Goal: Contribute content: Contribute content

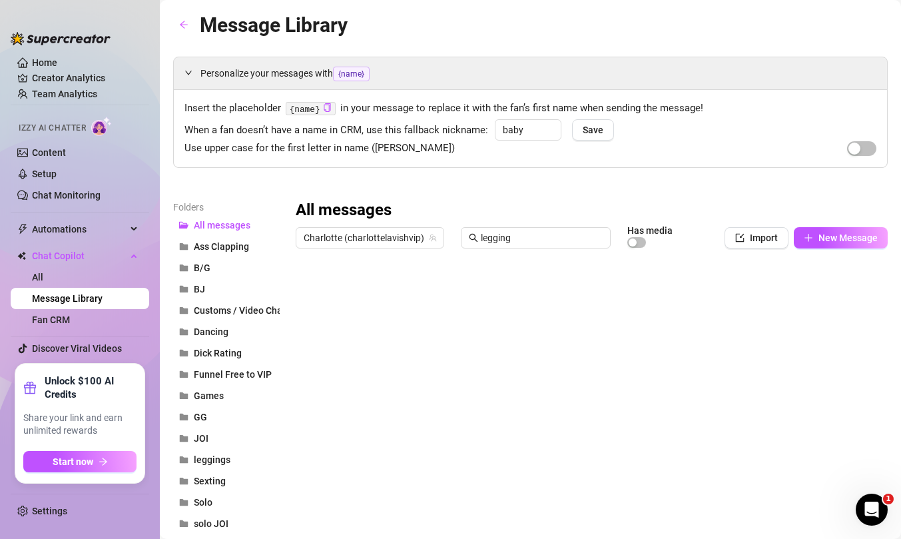
scroll to position [110, 0]
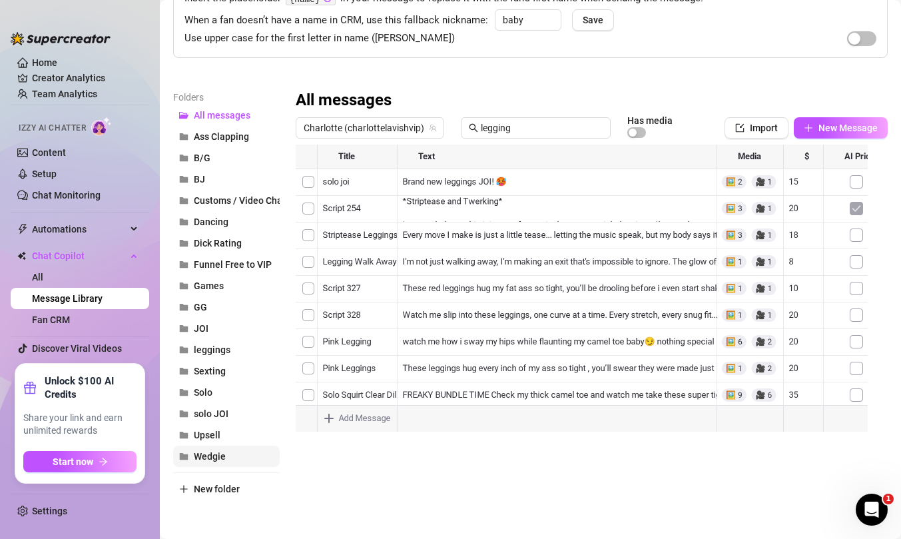
click at [202, 452] on span "Wedgie" at bounding box center [210, 456] width 32 height 11
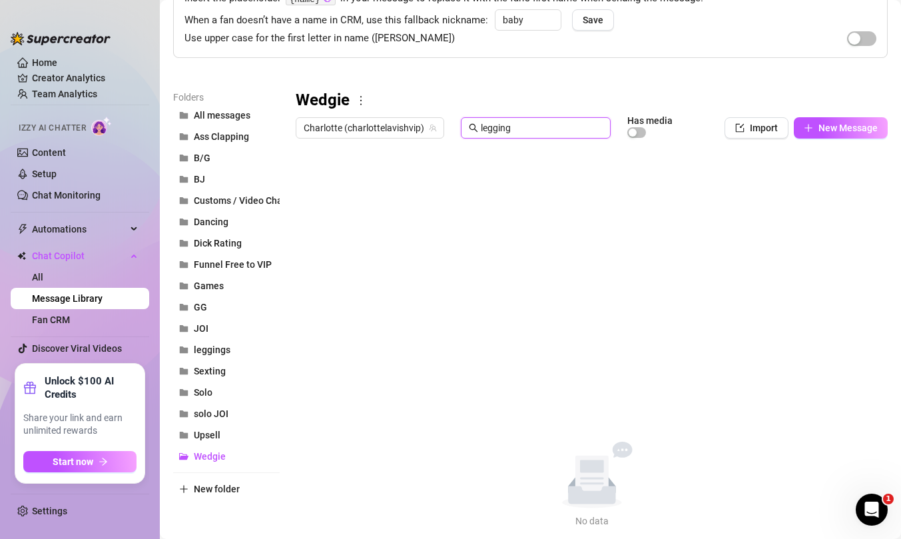
click at [524, 129] on input "legging" at bounding box center [542, 128] width 122 height 15
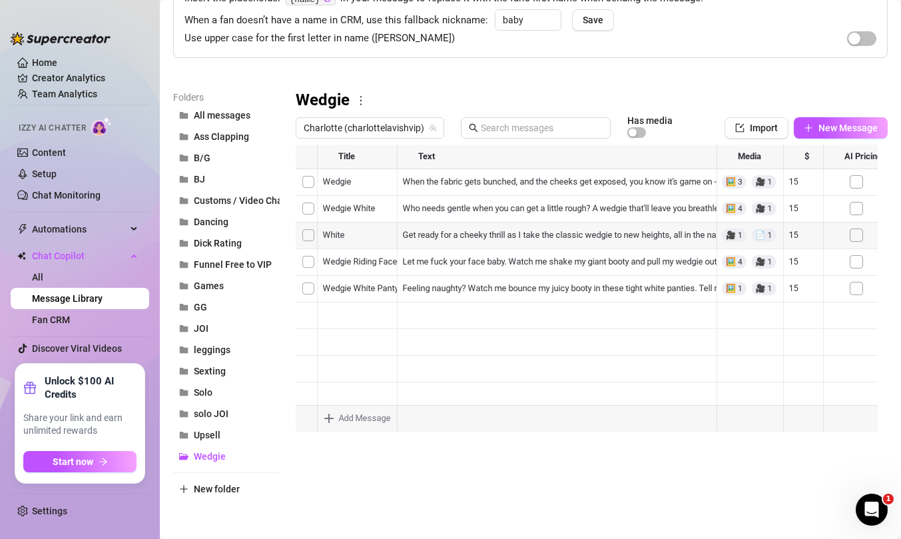
click at [338, 236] on div at bounding box center [587, 293] width 582 height 297
click at [324, 228] on textarea "White" at bounding box center [357, 231] width 82 height 12
click at [378, 230] on textarea "White" at bounding box center [357, 231] width 82 height 12
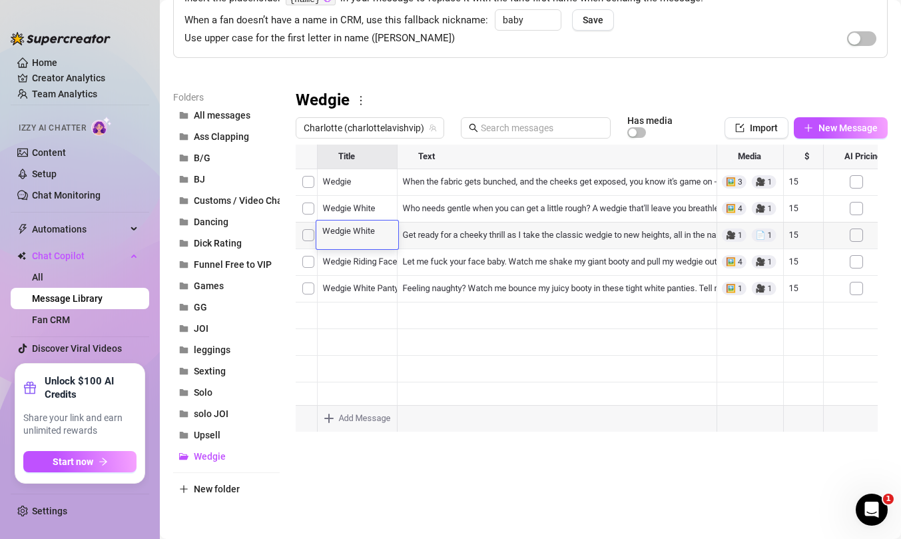
scroll to position [11, 0]
type textarea "Wedgie White Panty"
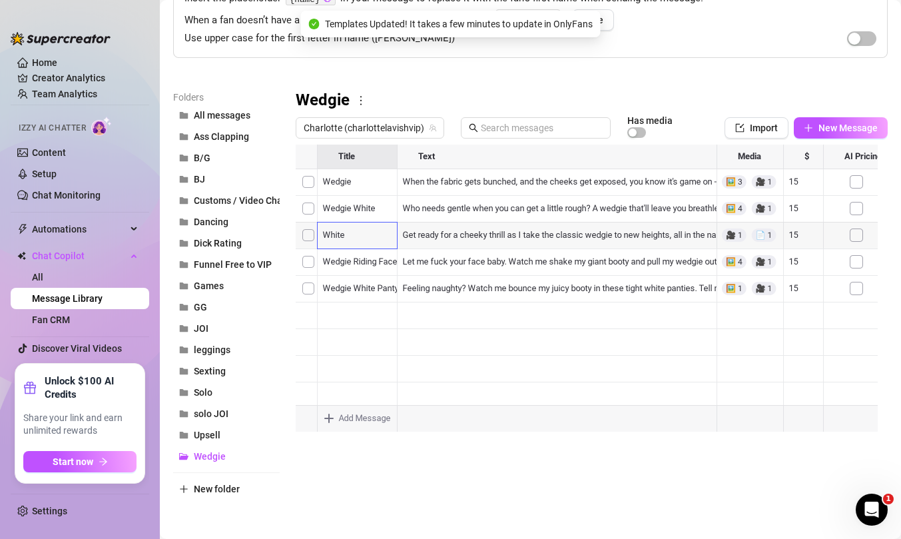
click at [308, 288] on div at bounding box center [587, 293] width 582 height 297
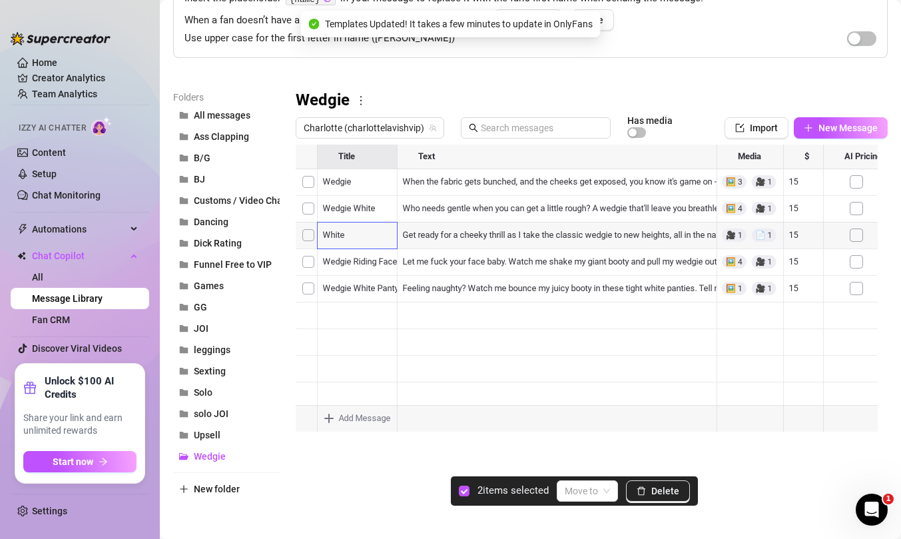
click at [310, 260] on div at bounding box center [587, 293] width 582 height 297
drag, startPoint x: 308, startPoint y: 240, endPoint x: 309, endPoint y: 197, distance: 43.3
click at [308, 240] on div at bounding box center [587, 293] width 582 height 297
click at [309, 213] on div at bounding box center [587, 293] width 582 height 297
click at [308, 173] on div at bounding box center [587, 293] width 582 height 297
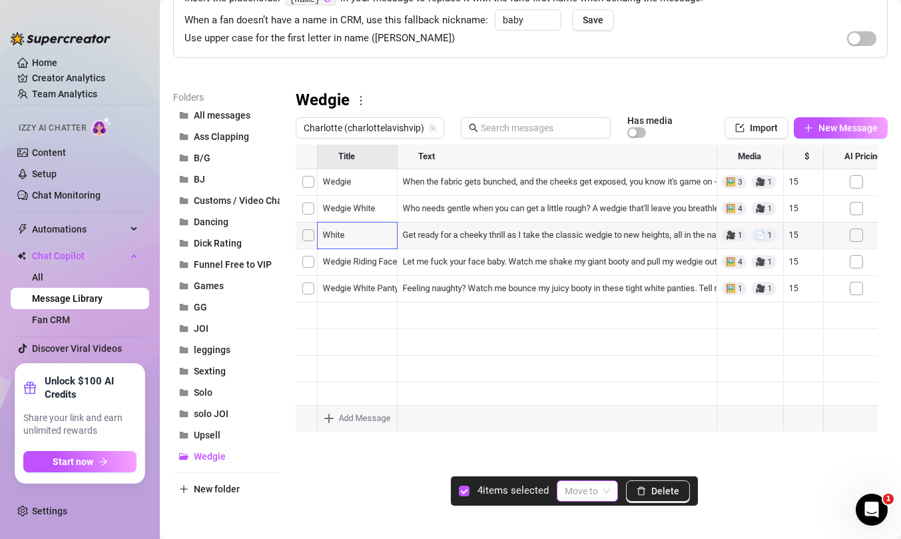
click at [610, 489] on span at bounding box center [587, 491] width 45 height 20
click at [593, 404] on div "Solo" at bounding box center [615, 400] width 91 height 15
click at [306, 181] on div at bounding box center [587, 293] width 582 height 297
click at [596, 488] on input "search" at bounding box center [581, 491] width 33 height 20
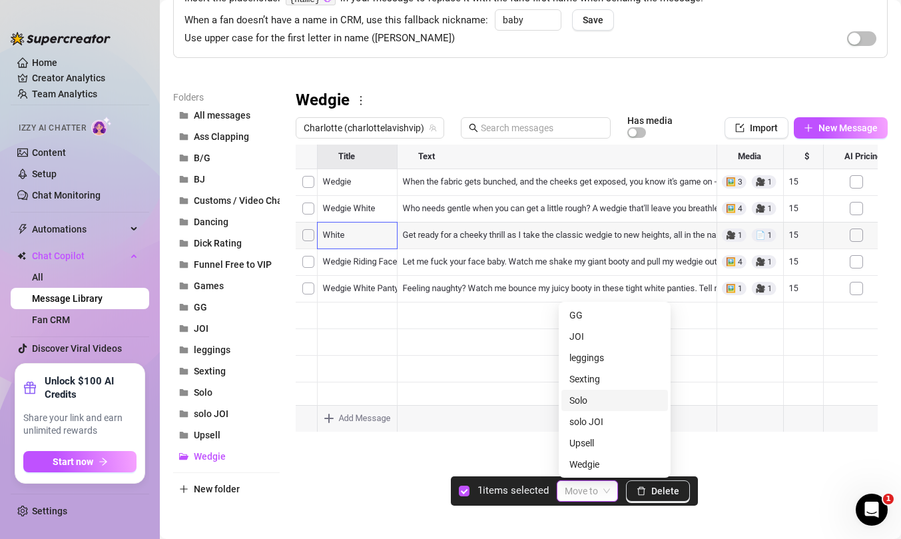
click at [592, 400] on div "Solo" at bounding box center [615, 400] width 91 height 15
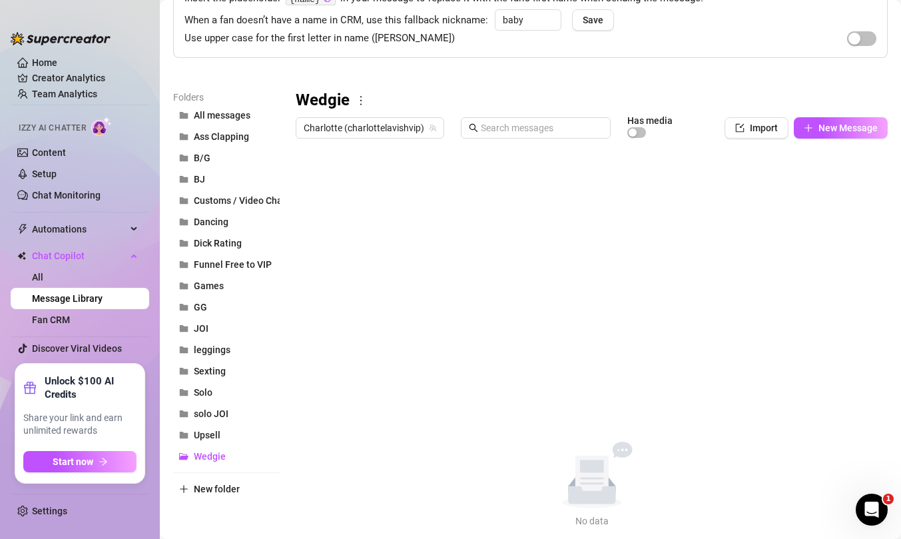
click at [361, 103] on icon "more" at bounding box center [361, 101] width 12 height 12
click at [388, 149] on link "Delete" at bounding box center [385, 143] width 40 height 11
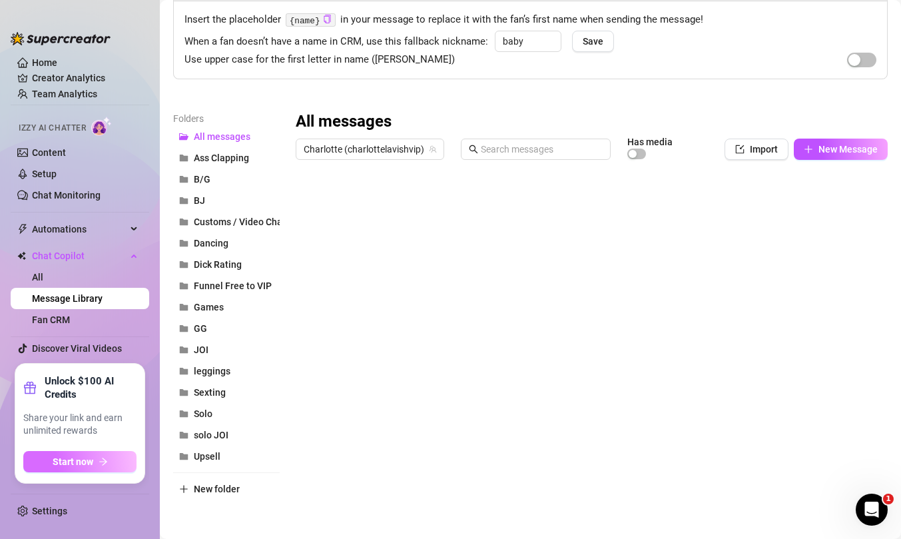
click at [103, 468] on button "Start now" at bounding box center [79, 461] width 113 height 21
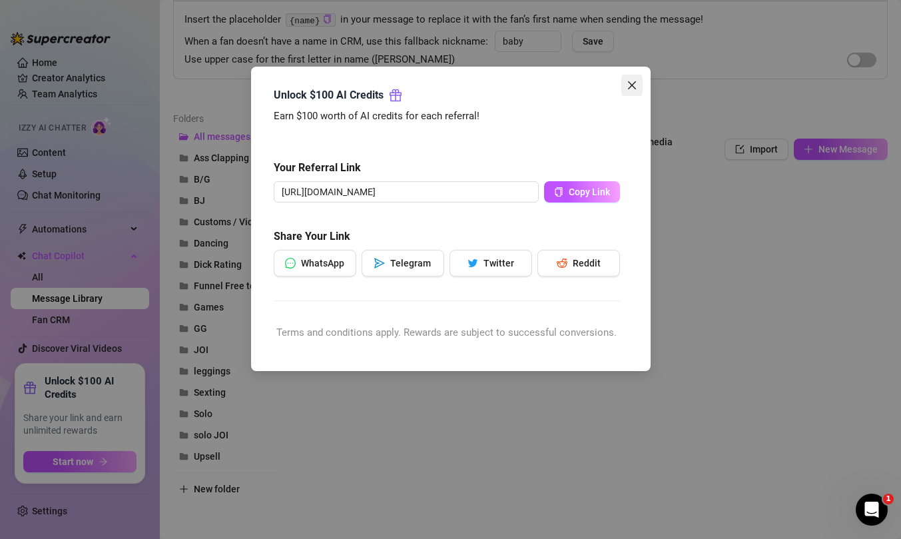
click at [631, 95] on button "Close" at bounding box center [632, 85] width 21 height 21
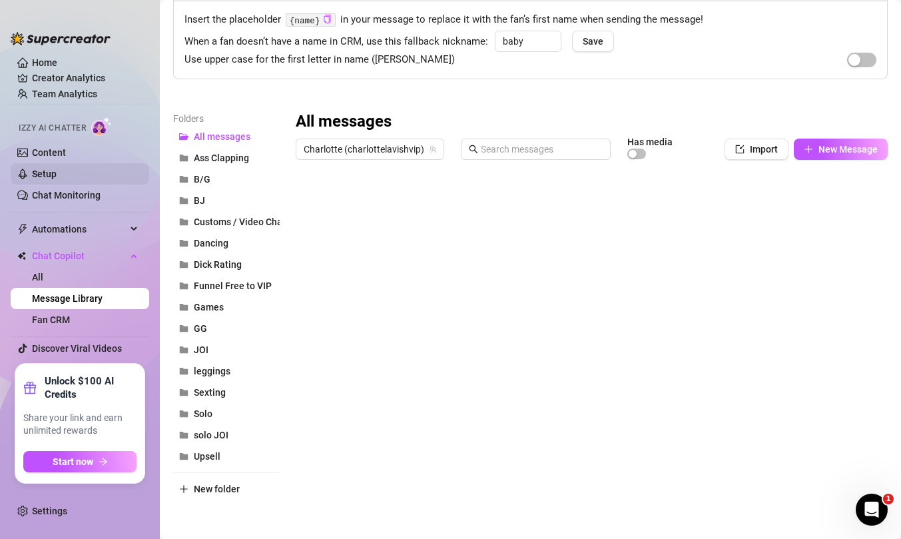
click at [47, 169] on link "Setup" at bounding box center [44, 174] width 25 height 11
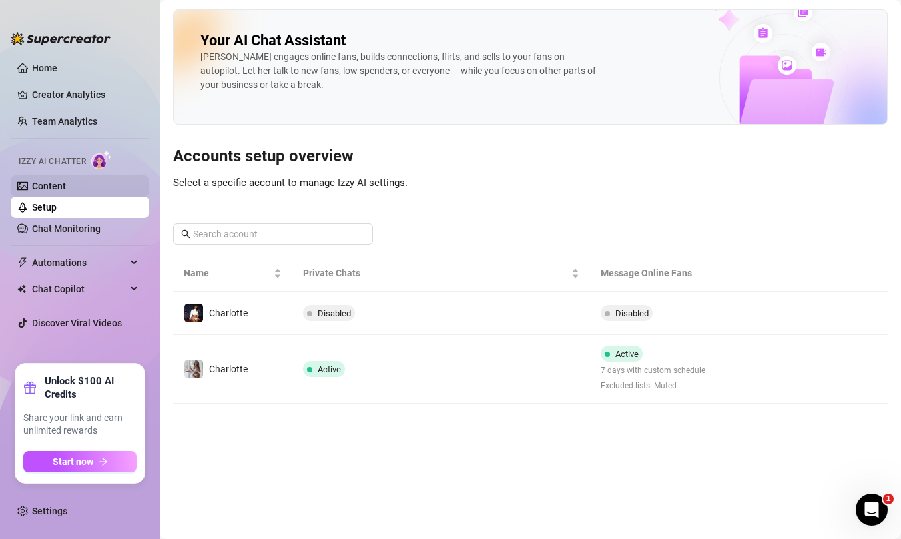
click at [43, 183] on link "Content" at bounding box center [49, 186] width 34 height 11
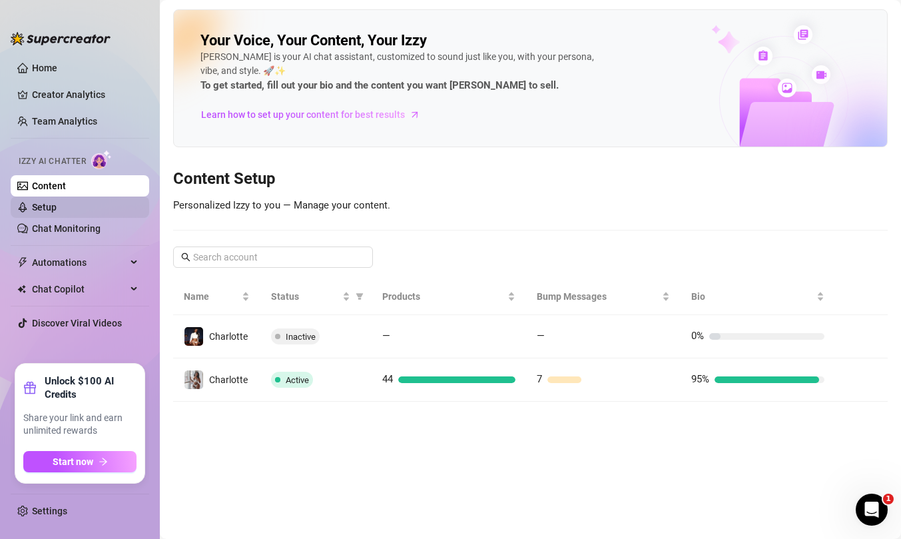
click at [57, 213] on link "Setup" at bounding box center [44, 207] width 25 height 11
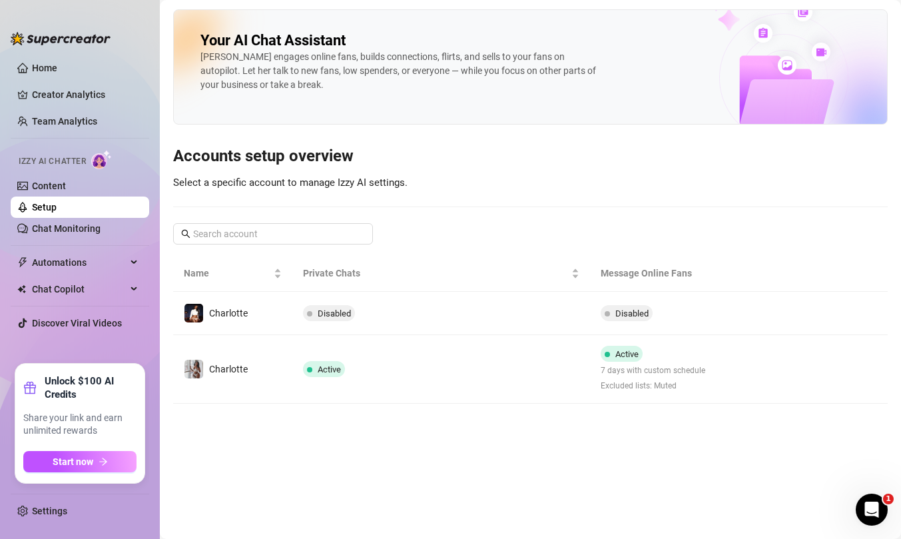
click at [57, 209] on link "Setup" at bounding box center [44, 207] width 25 height 11
click at [61, 187] on link "Content" at bounding box center [49, 186] width 34 height 11
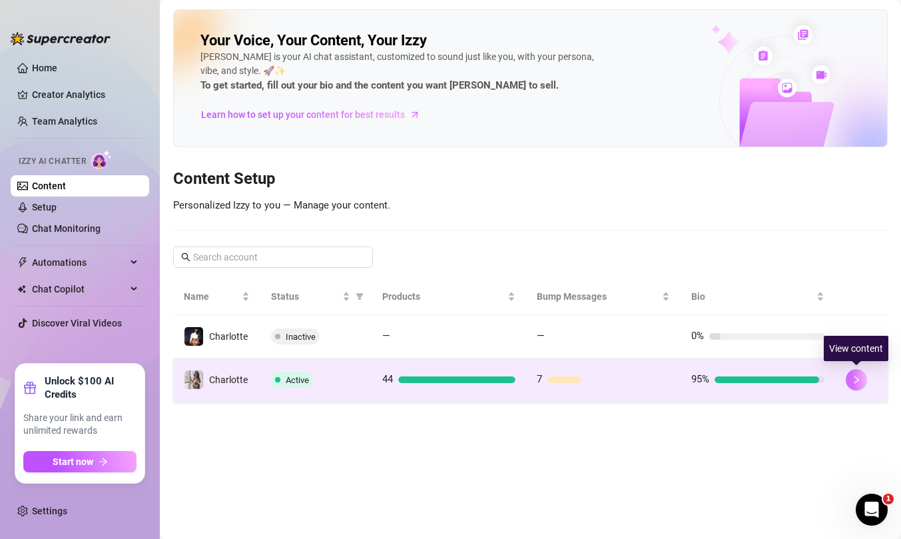
click at [858, 380] on icon "right" at bounding box center [856, 379] width 9 height 9
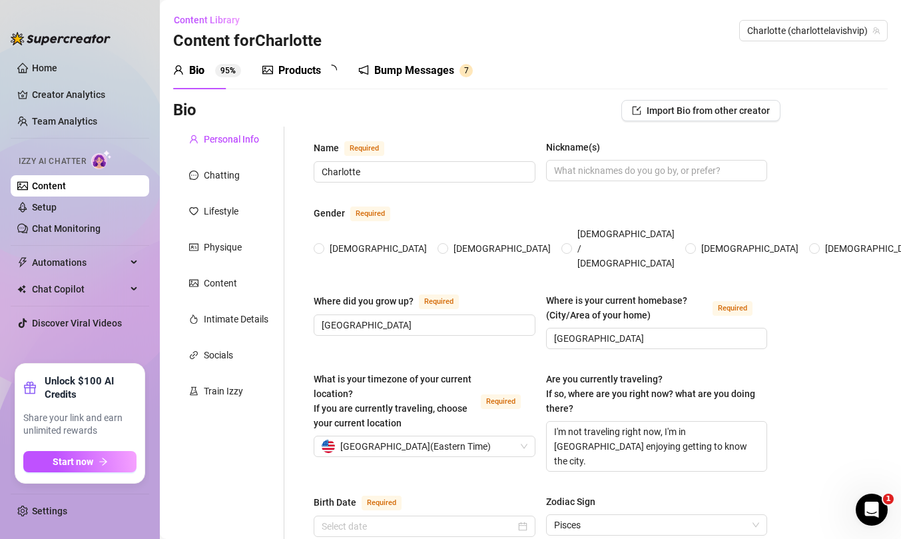
radio input "true"
type input "[DATE]"
click at [302, 73] on div "Products" at bounding box center [299, 71] width 43 height 16
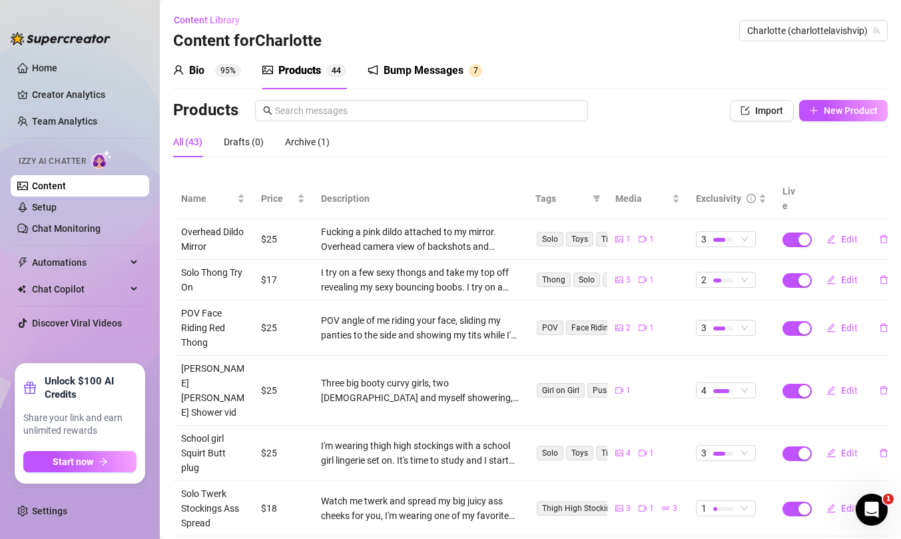
scroll to position [193, 0]
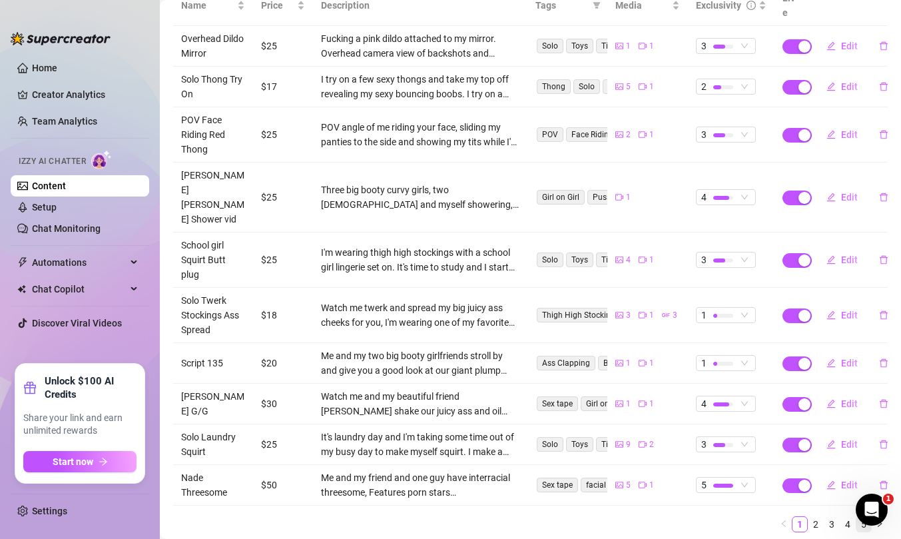
click at [857, 517] on link "5" at bounding box center [864, 524] width 15 height 15
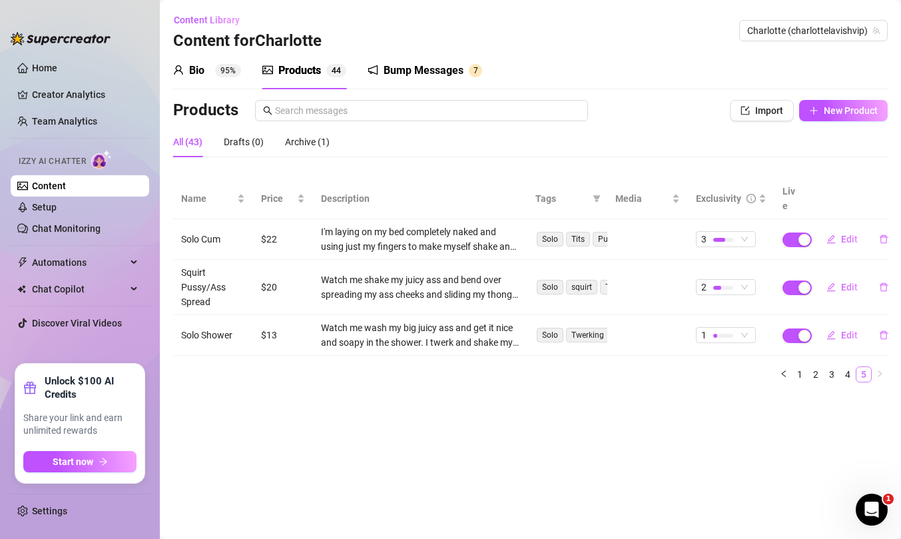
scroll to position [0, 0]
click at [794, 367] on link "1" at bounding box center [800, 374] width 15 height 15
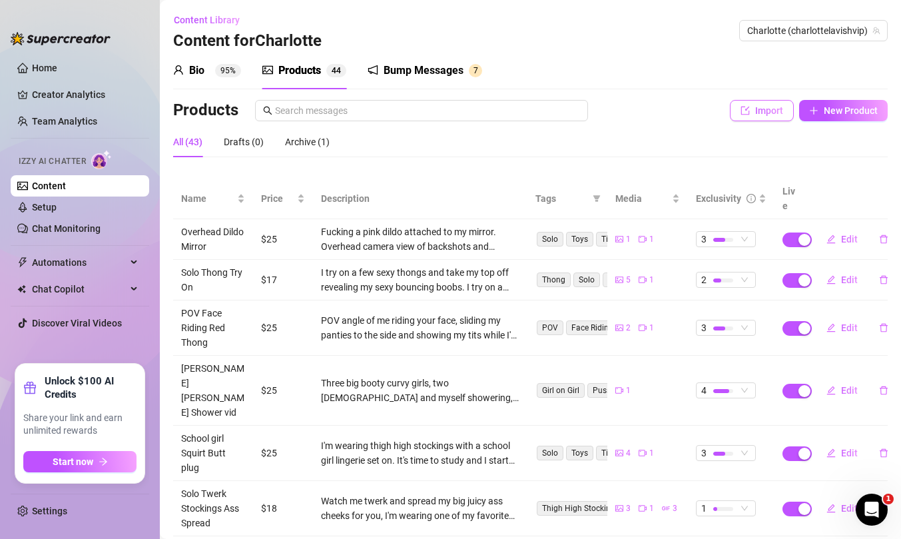
click at [744, 115] on button "Import" at bounding box center [762, 110] width 64 height 21
type textarea "Type your message here..."
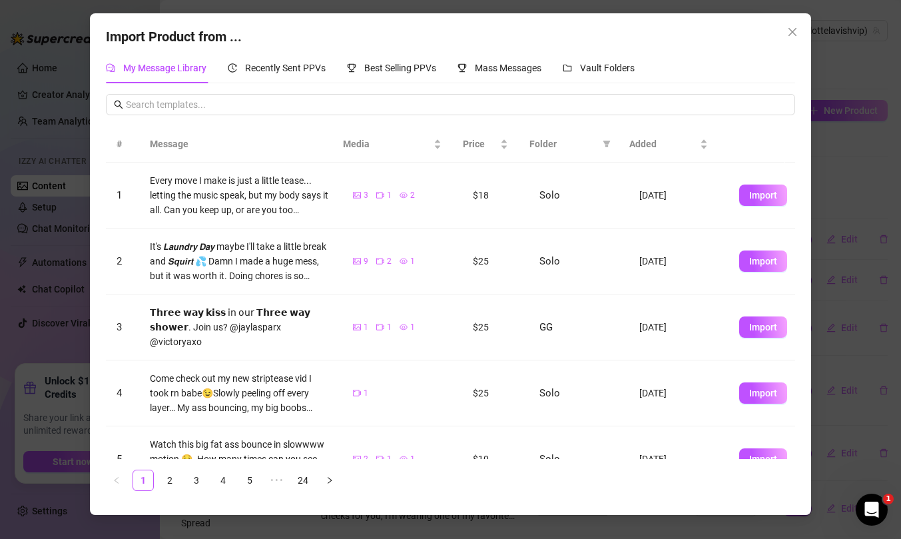
scroll to position [348, 0]
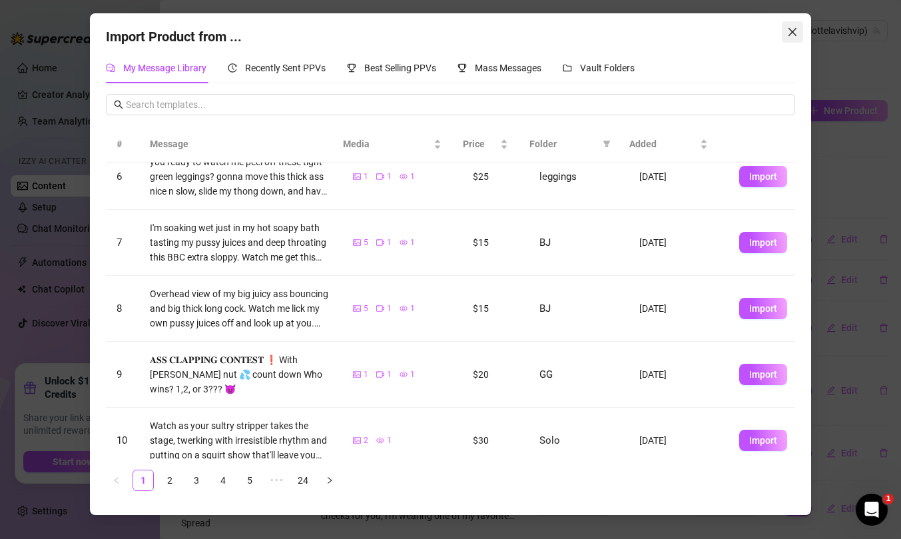
click at [793, 32] on icon "close" at bounding box center [793, 32] width 8 height 8
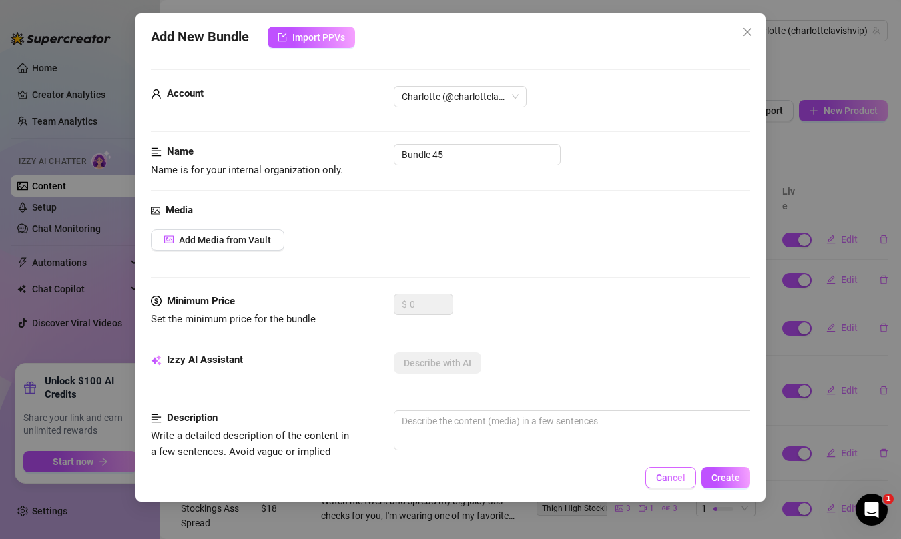
click at [688, 476] on button "Cancel" at bounding box center [671, 477] width 51 height 21
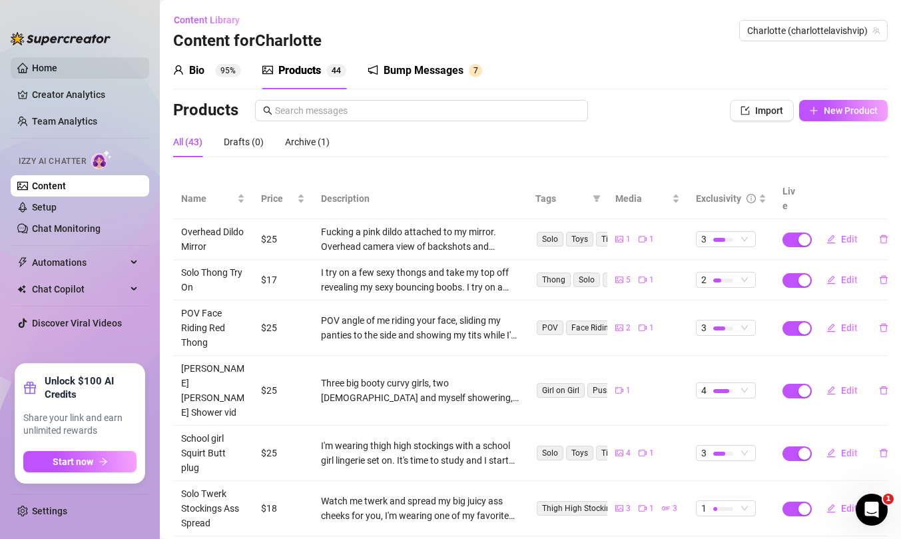
click at [57, 69] on link "Home" at bounding box center [44, 68] width 25 height 11
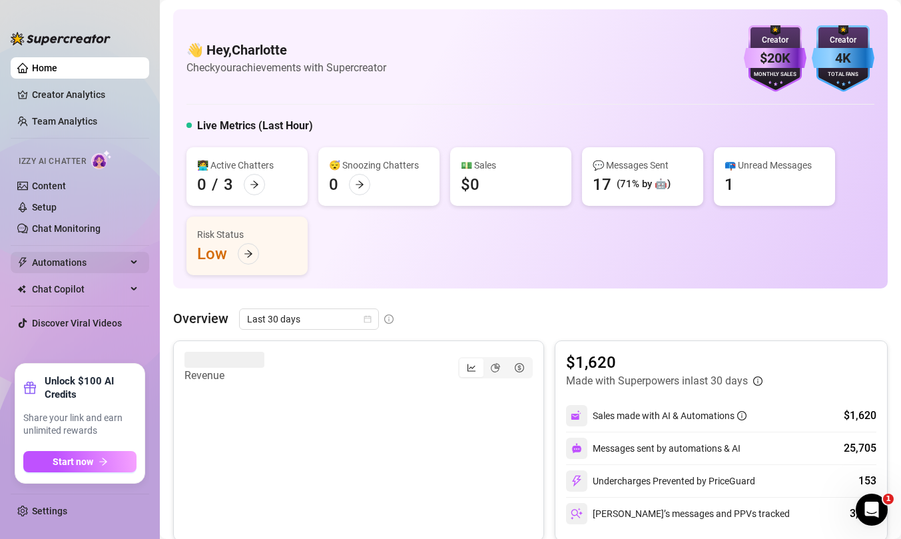
click at [99, 264] on span "Automations" at bounding box center [79, 262] width 95 height 21
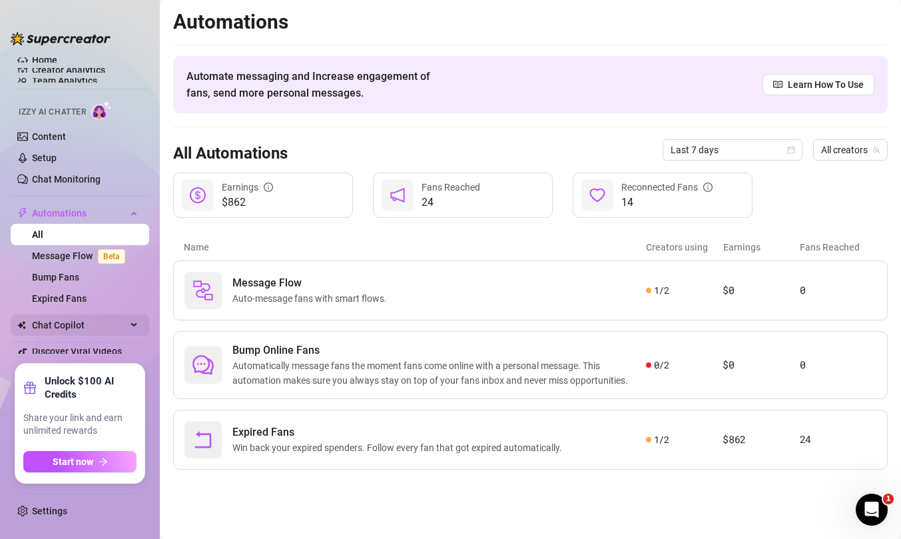
click at [74, 324] on span "Chat Copilot" at bounding box center [79, 324] width 95 height 21
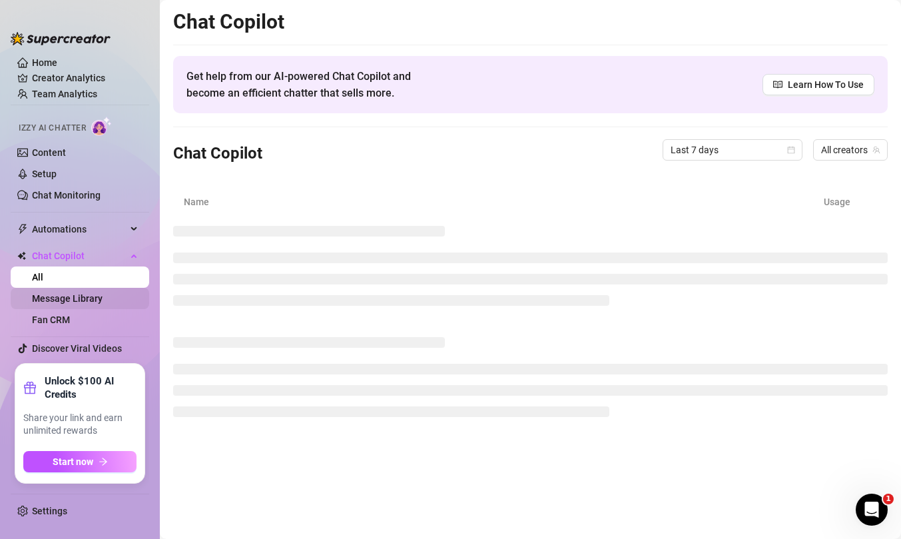
click at [67, 300] on link "Message Library" at bounding box center [67, 298] width 71 height 11
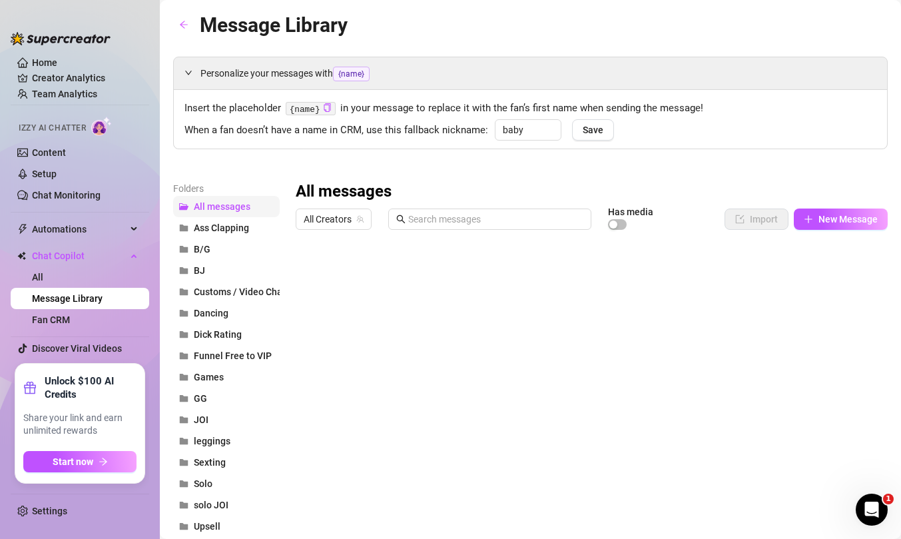
click at [212, 203] on span "All messages" at bounding box center [222, 206] width 57 height 11
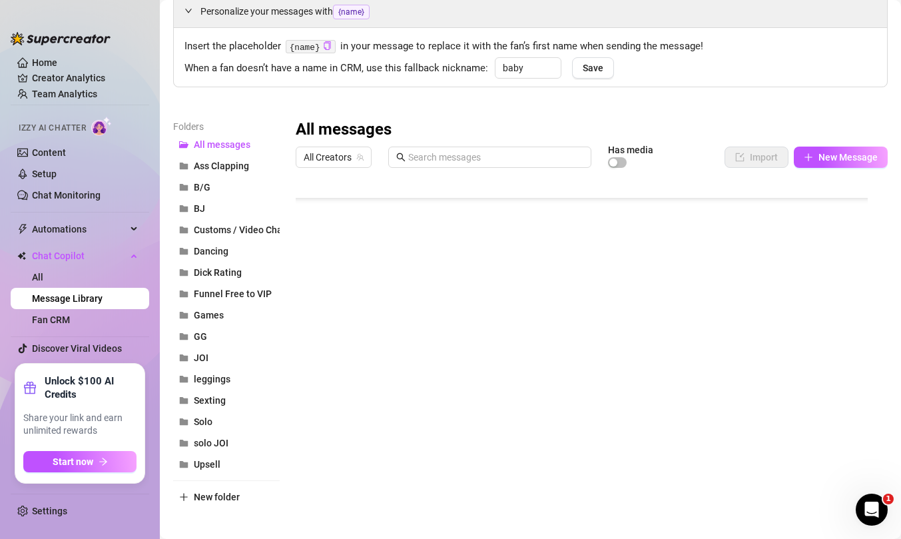
scroll to position [71, 0]
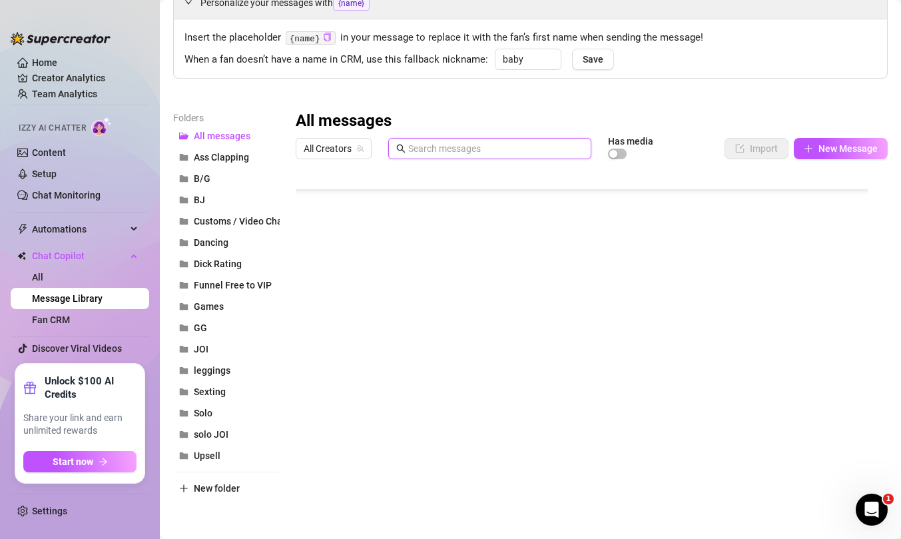
click at [474, 146] on input "text" at bounding box center [495, 148] width 175 height 15
type input "stripper"
click at [600, 258] on div at bounding box center [587, 313] width 582 height 297
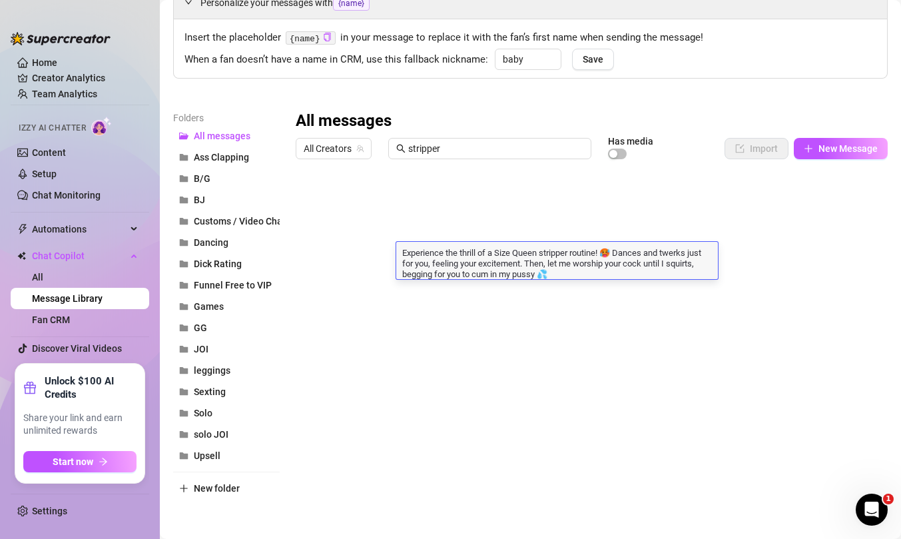
click at [701, 263] on textarea "Experience the thrill of a Size Queen stripper routine! 🥵 Dances and twerks jus…" at bounding box center [557, 262] width 322 height 33
click at [700, 267] on textarea "Experience the thrill of a Size Queen stripper routine! 🥵 Dances and twerks jus…" at bounding box center [557, 262] width 322 height 33
click at [708, 269] on textarea "Experience the thrill of a Size Queen stripper routine! 🥵 Dances and twerks jus…" at bounding box center [557, 262] width 322 height 33
click at [704, 260] on textarea "Experience the thrill of a Size Queen stripper routine! 🥵 Dances and twerks jus…" at bounding box center [557, 262] width 322 height 33
click at [701, 264] on textarea "Experience the thrill of a Size Queen stripper routine! 🥵 Dances and twerks jus…" at bounding box center [557, 262] width 322 height 33
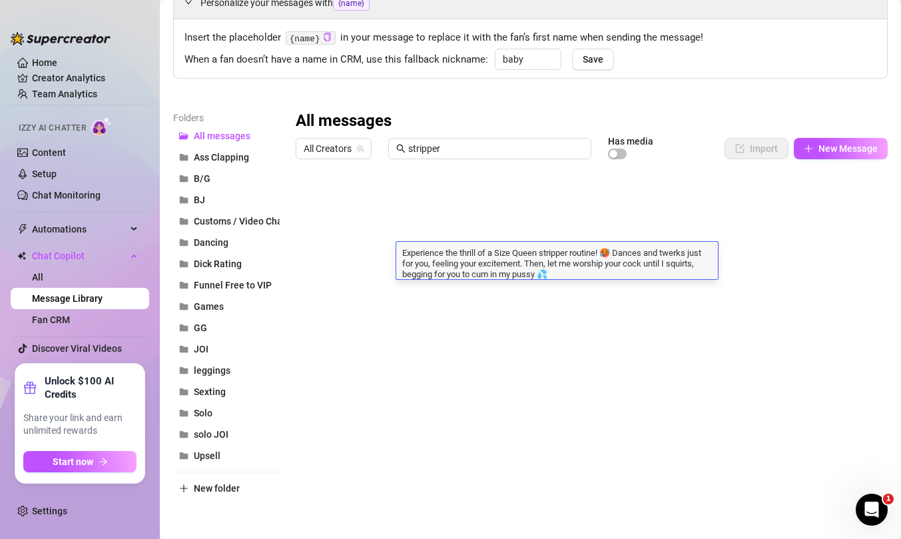
scroll to position [1, 0]
type textarea "Experience the thrill of a Size Queen stripper routine! 🥵 Dances and twerks jus…"
click at [594, 275] on textarea "Experience the thrill of a Size Queen stripper routine! 🥵 Dances and twerks jus…" at bounding box center [557, 262] width 322 height 33
click at [608, 265] on textarea "Experience the thrill of a Size Queen stripper routine! 🥵 Dances and twerks jus…" at bounding box center [557, 262] width 322 height 33
type textarea "Experience the thrill of a Size Queen stripper routine! 🥵 Dances and twerks jus…"
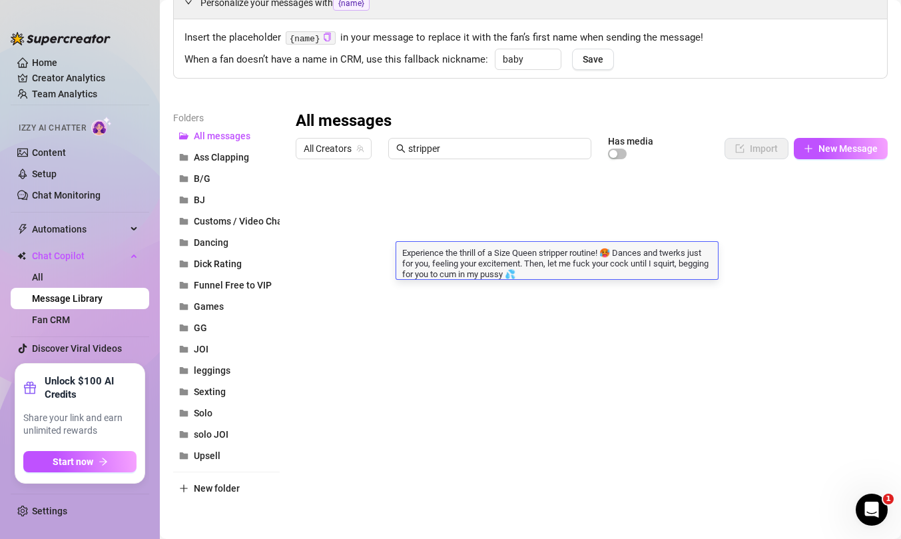
click at [437, 277] on textarea "Experience the thrill of a Size Queen stripper routine! 🥵 Dances and twerks jus…" at bounding box center [557, 262] width 322 height 33
click at [433, 272] on textarea "Experience the thrill of a Size Queen stripper routine! 🥵 Dances and twerks jus…" at bounding box center [557, 262] width 322 height 33
click at [442, 269] on textarea "Experience the thrill of a Size Queen stripper routine! 🥵 Dances and twerks jus…" at bounding box center [557, 262] width 322 height 33
click at [434, 272] on textarea "Experience the thrill of a Size Queen stripper routine! 🥵 Dances and twerks jus…" at bounding box center [557, 262] width 322 height 33
click at [555, 260] on textarea "Experience the thrill of a Size Queen stripper routine! 🥵 Dances and twerks jus…" at bounding box center [557, 262] width 322 height 33
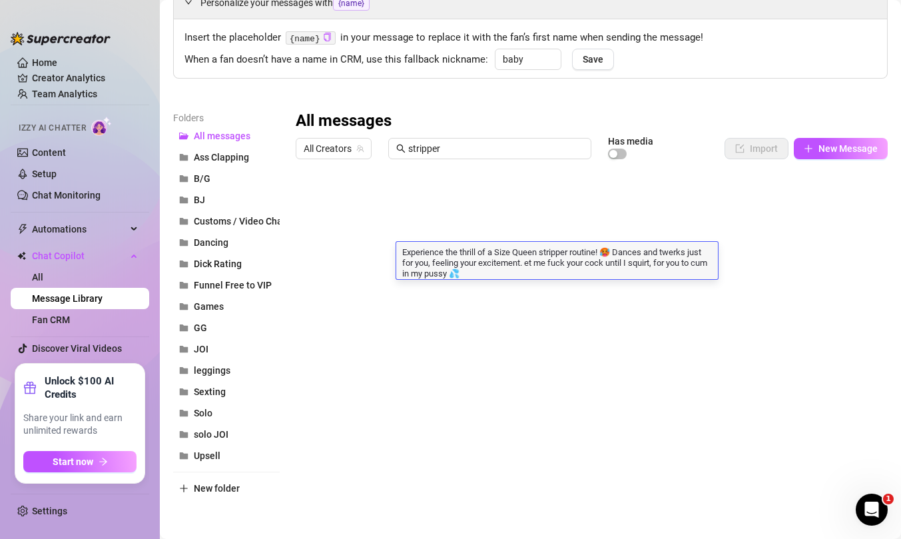
type textarea "Experience the thrill of a Size Queen stripper routine! 🥵 Dances and twerks jus…"
click at [646, 268] on textarea "Experience the thrill of a Size Queen stripper routine! 🥵 Dances and twerks jus…" at bounding box center [557, 262] width 322 height 33
drag, startPoint x: 469, startPoint y: 273, endPoint x: 682, endPoint y: 272, distance: 212.5
click at [682, 274] on textarea "Experience the thrill of a Size Queen stripper routine! 🥵 Dances and twerks jus…" at bounding box center [557, 262] width 322 height 33
click at [429, 274] on textarea "Experience the thrill of a Size Queen stripper routine! 🥵 Dances and twerks jus…" at bounding box center [557, 262] width 322 height 33
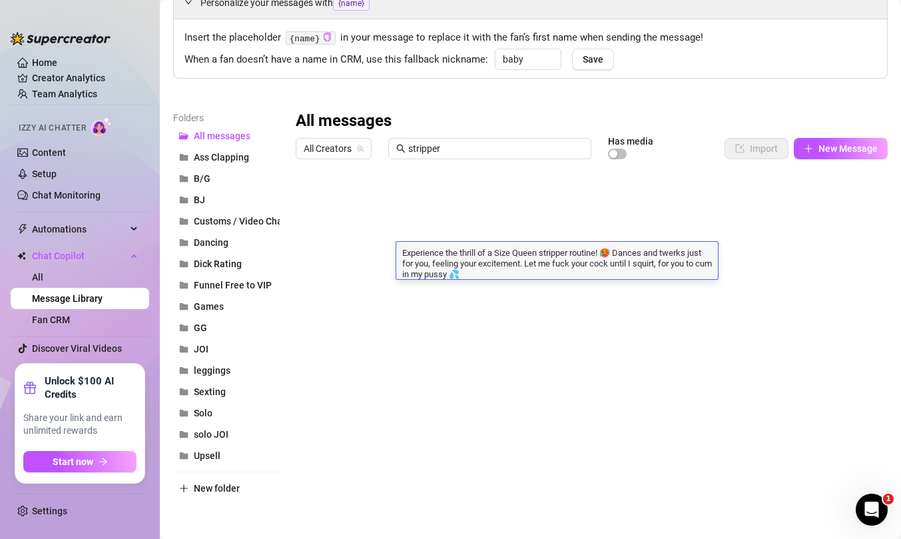
click at [444, 274] on textarea "Experience the thrill of a Size Queen stripper routine! 🥵 Dances and twerks jus…" at bounding box center [557, 262] width 322 height 33
drag, startPoint x: 445, startPoint y: 275, endPoint x: 422, endPoint y: 274, distance: 22.7
click at [422, 274] on textarea "Experience the thrill of a Size Queen stripper routine! 🥵 Dances and twerks jus…" at bounding box center [557, 262] width 322 height 33
click at [698, 270] on textarea "Experience the thrill of a Size Queen stripper routine! 🥵 Dances and twerks jus…" at bounding box center [557, 262] width 322 height 33
click at [704, 263] on textarea "Experience the thrill of a Size Queen stripper routine! 🥵 Dances and twerks jus…" at bounding box center [557, 262] width 322 height 33
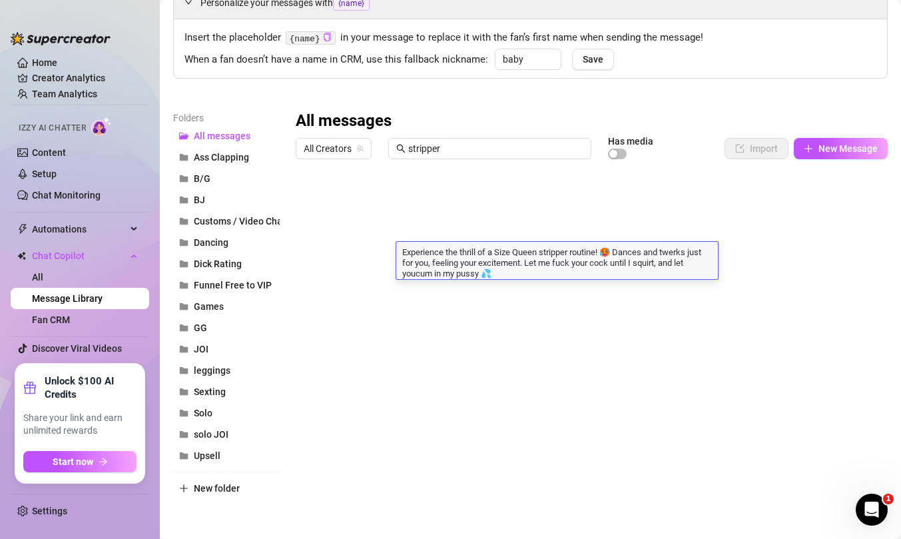
type textarea "Experience the thrill of a Size Queen stripper routine! 🥵 Dances and twerks jus…"
click at [506, 275] on textarea "Experience the thrill of a Size Queen stripper routine! 🥵 Dances and twerks jus…" at bounding box center [557, 262] width 322 height 33
click at [468, 274] on textarea "Experience the thrill of a Size Queen stripper routine! 🥵 Dances and twerks jus…" at bounding box center [557, 262] width 322 height 33
type textarea "Experience the thrill of a Size Queen stripper routine! 🥵 Dances and twerks jus…"
click at [502, 252] on textarea "Experience the thrill of a Size Queen stripper routine! 🥵 Dances and twerks jus…" at bounding box center [557, 262] width 322 height 33
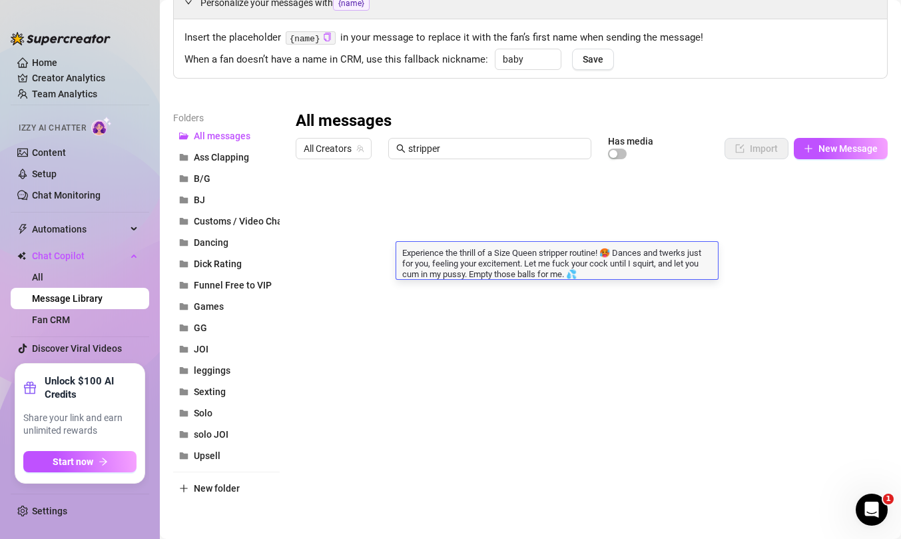
click at [648, 258] on textarea "Experience the thrill of a Size Queen stripper routine! 🥵 Dances and twerks jus…" at bounding box center [557, 262] width 322 height 33
click at [692, 253] on textarea "Experience the thrill of a Size Queen stripper routine! 🥵 Dances and twerks jus…" at bounding box center [557, 262] width 322 height 33
type textarea "Experience the thrill of a Size Queen stripper routine! 🥵 Watch me dance and tw…"
click at [581, 308] on div at bounding box center [587, 313] width 582 height 297
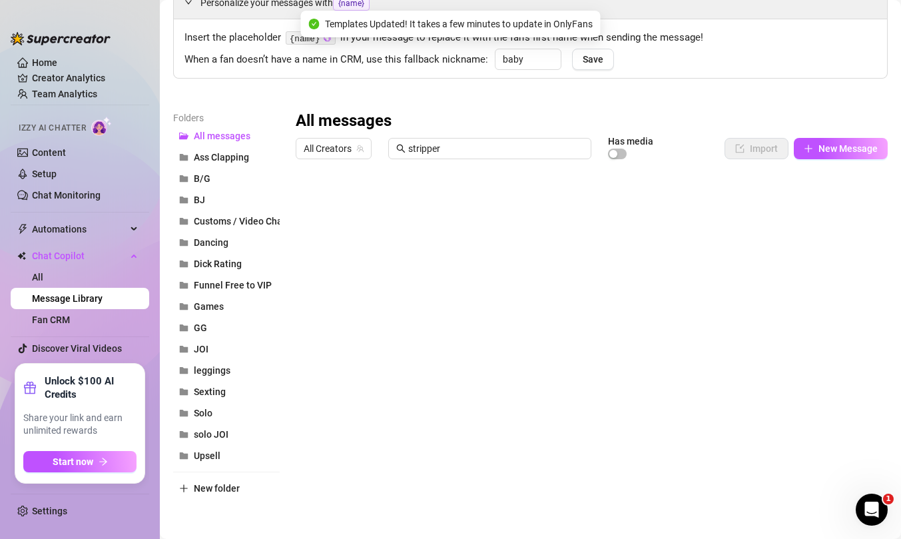
click at [367, 255] on div at bounding box center [587, 313] width 582 height 297
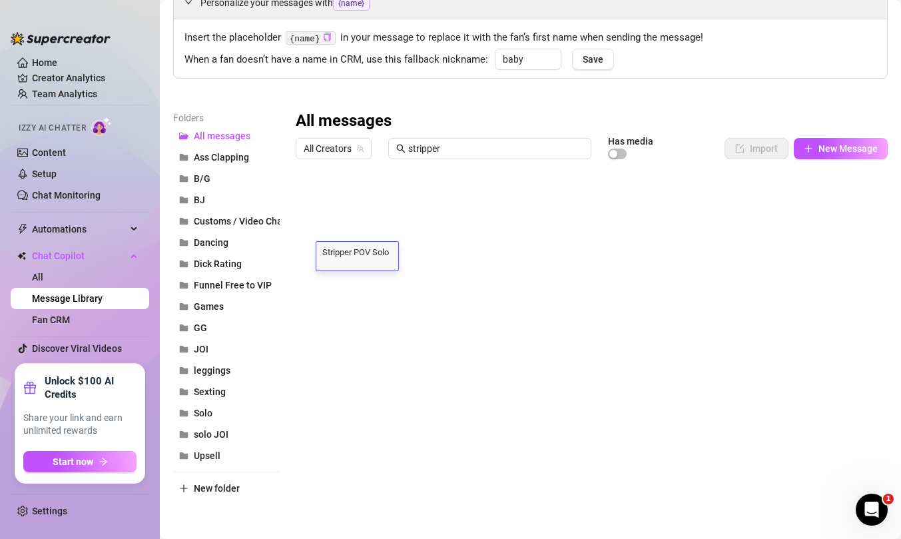
scroll to position [11, 0]
type textarea "Stripper POV Solo Squirt"
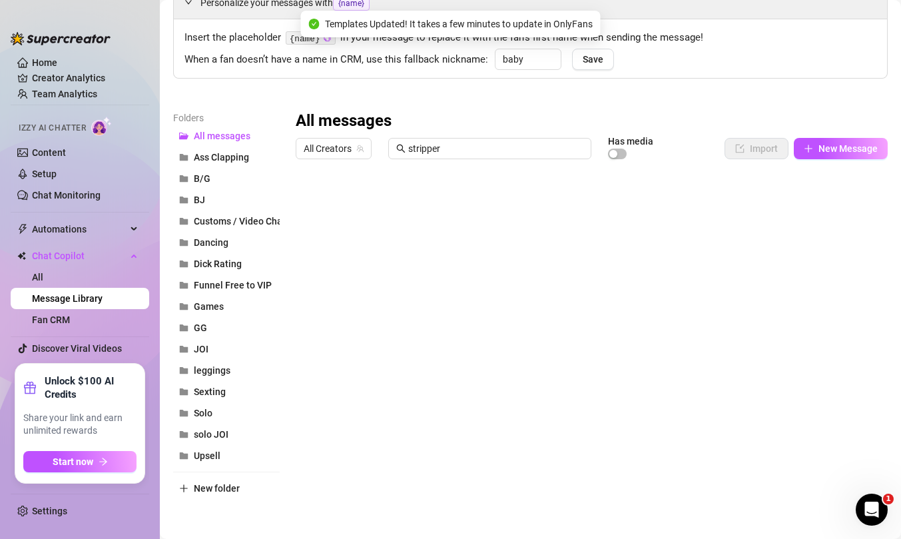
click at [310, 232] on div at bounding box center [587, 313] width 582 height 297
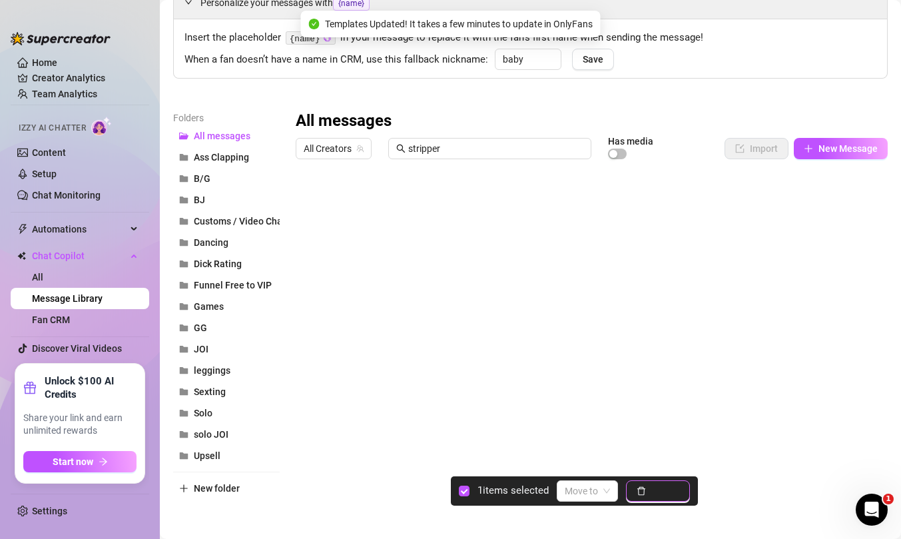
click at [668, 489] on span "Delete" at bounding box center [666, 491] width 28 height 11
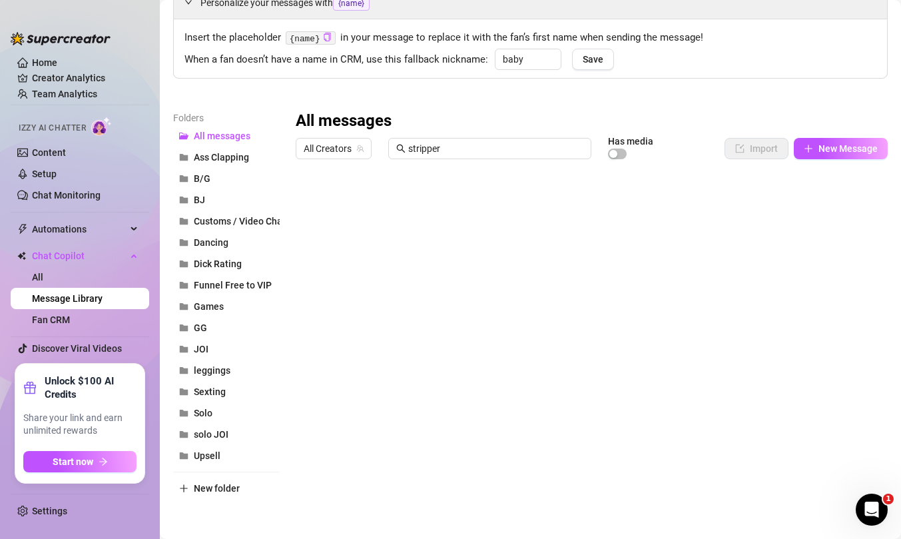
click at [304, 231] on div at bounding box center [587, 313] width 582 height 297
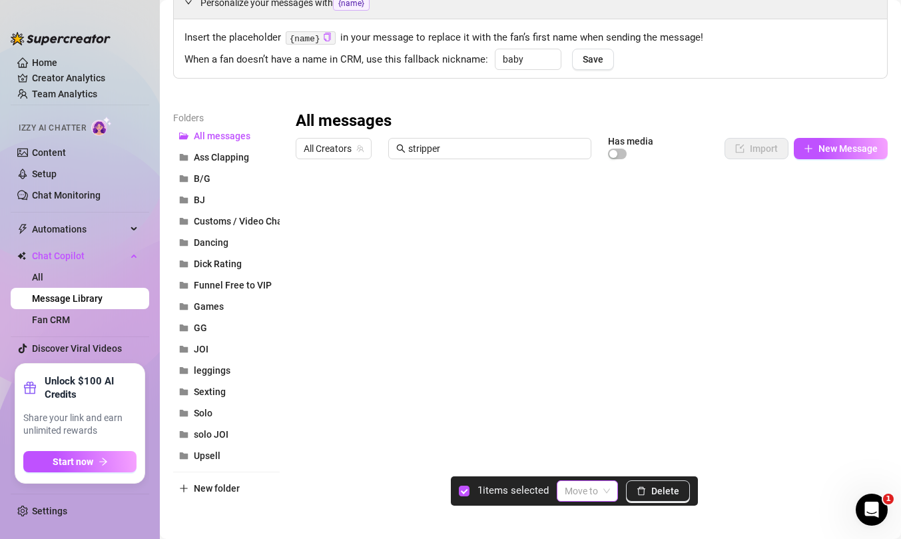
click at [598, 490] on input "search" at bounding box center [581, 491] width 33 height 20
click at [614, 422] on div "Solo" at bounding box center [615, 421] width 91 height 15
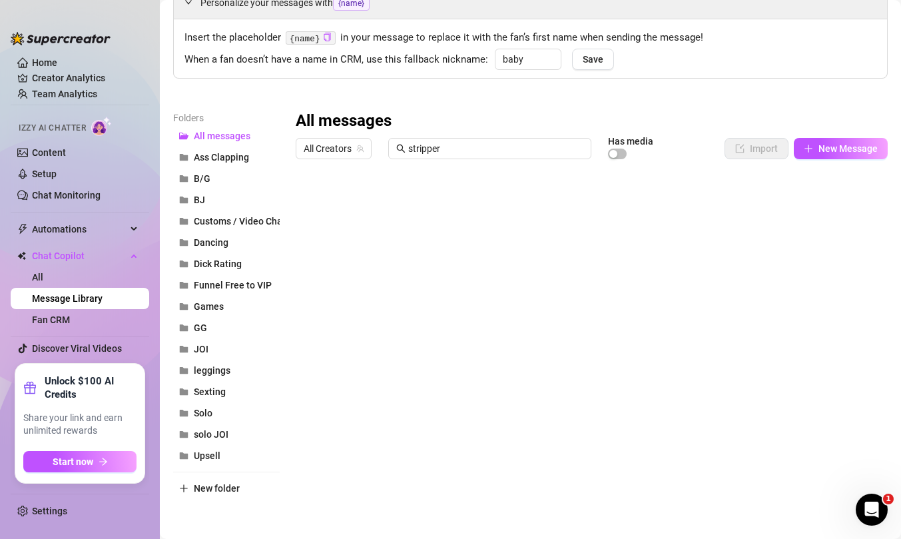
click at [308, 205] on div at bounding box center [587, 313] width 582 height 297
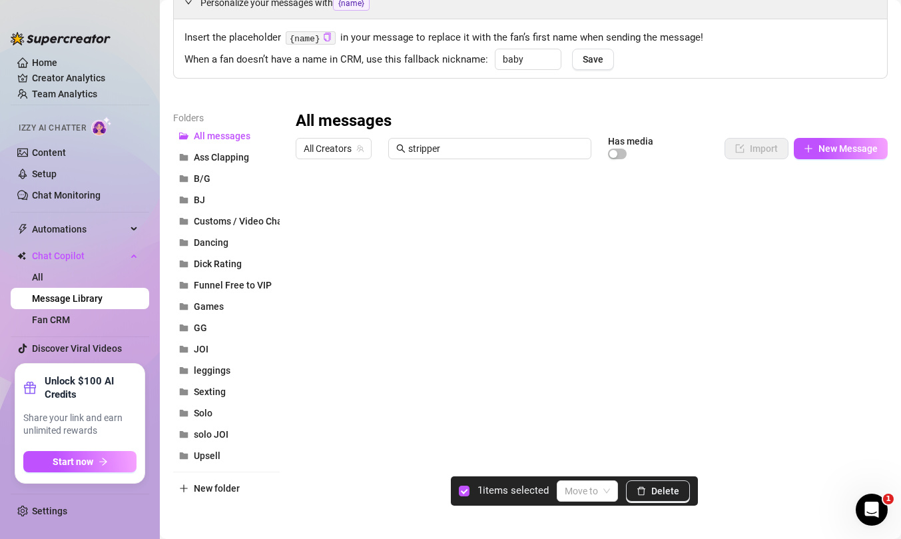
click at [598, 506] on main "Message Library Personalize your messages with {name} Insert the placeholder {n…" at bounding box center [531, 234] width 742 height 610
click at [598, 492] on input "search" at bounding box center [581, 491] width 33 height 20
click at [596, 426] on div "Solo" at bounding box center [615, 421] width 91 height 15
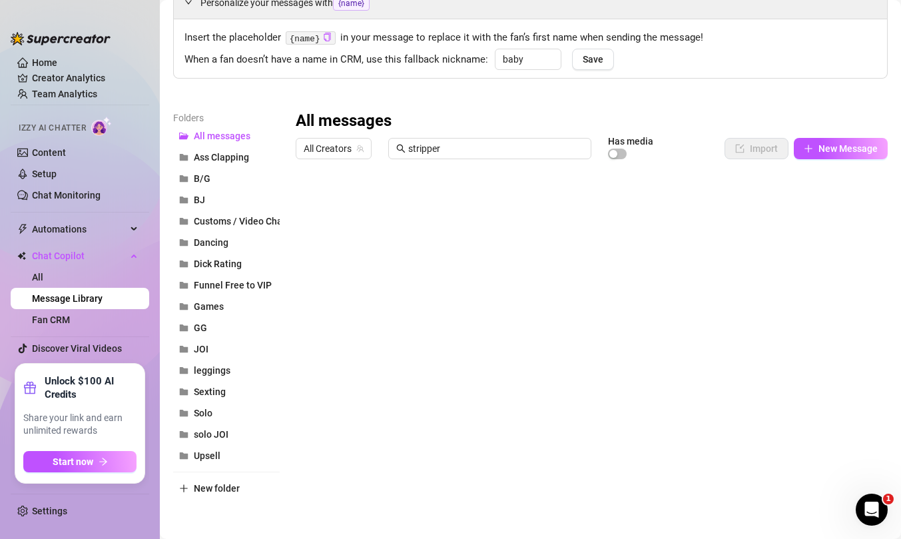
click at [456, 501] on main "Message Library Personalize your messages with {name} Insert the placeholder {n…" at bounding box center [531, 234] width 742 height 610
click at [528, 149] on input "stripper" at bounding box center [495, 148] width 175 height 15
click at [64, 148] on link "Content" at bounding box center [49, 152] width 34 height 11
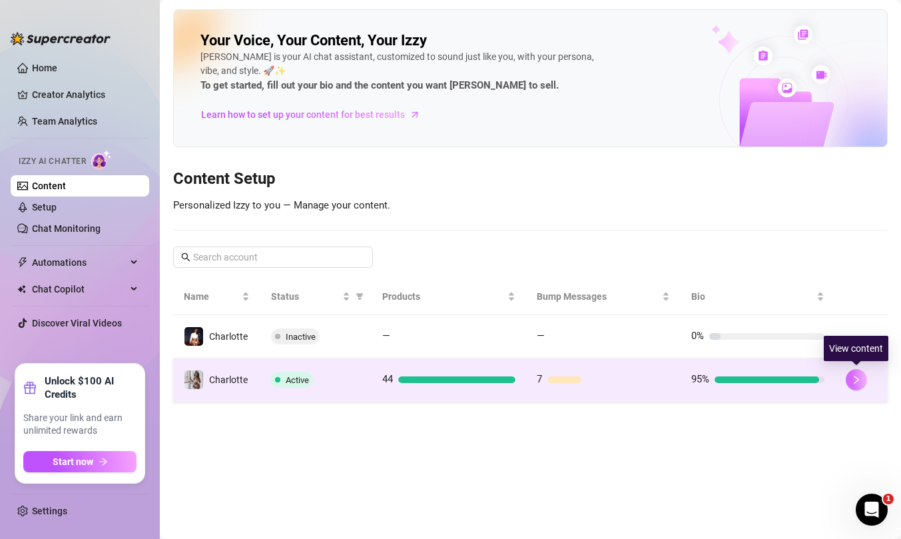
click at [862, 384] on button "button" at bounding box center [856, 379] width 21 height 21
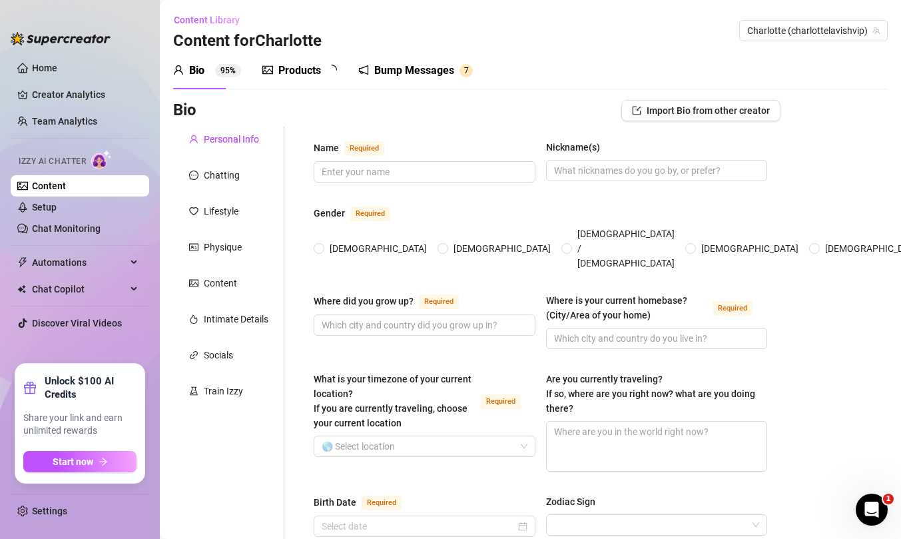
type input "Charlotte"
type input "[GEOGRAPHIC_DATA]"
type textarea "I'm not traveling right now, I'm in [GEOGRAPHIC_DATA] enjoying getting to know …"
type input "[DEMOGRAPHIC_DATA]"
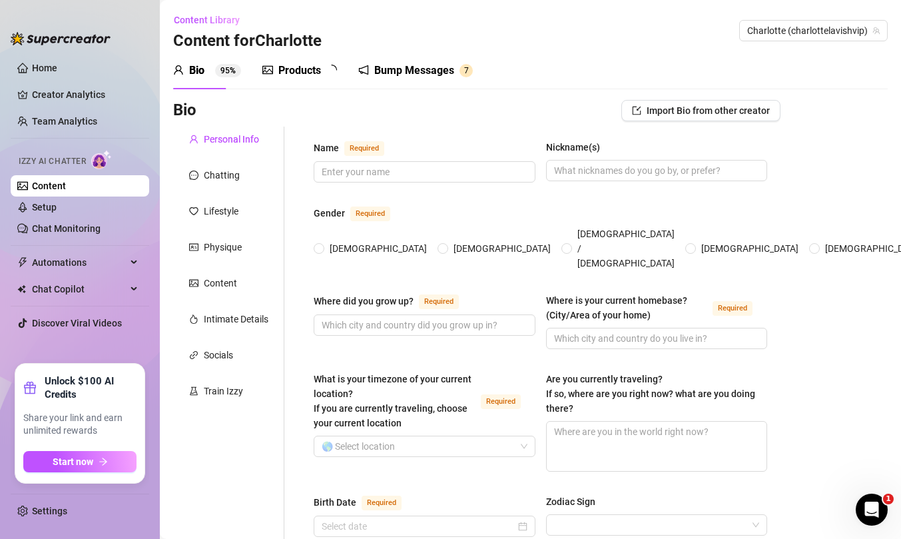
type input "single"
type input "1 younger sister"
type input "0"
type input "black toy poodle named [PERSON_NAME]"
type input "Onlyfans"
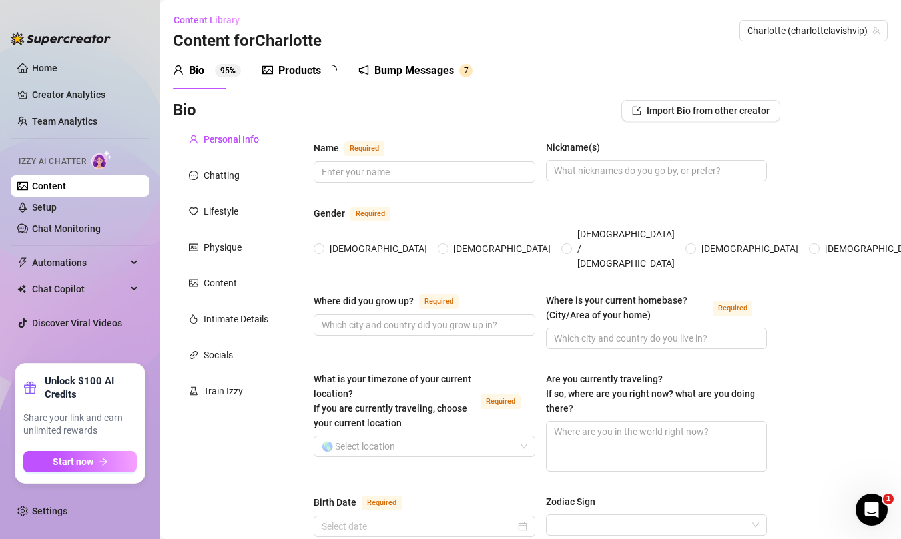
type input "Graphic Designer"
type input "College Graduate"
type input "spiritual"
type textarea "I want to have my own business and help women who are also sex workers. To live…"
type textarea "I played the saxophone classically in [GEOGRAPHIC_DATA]."
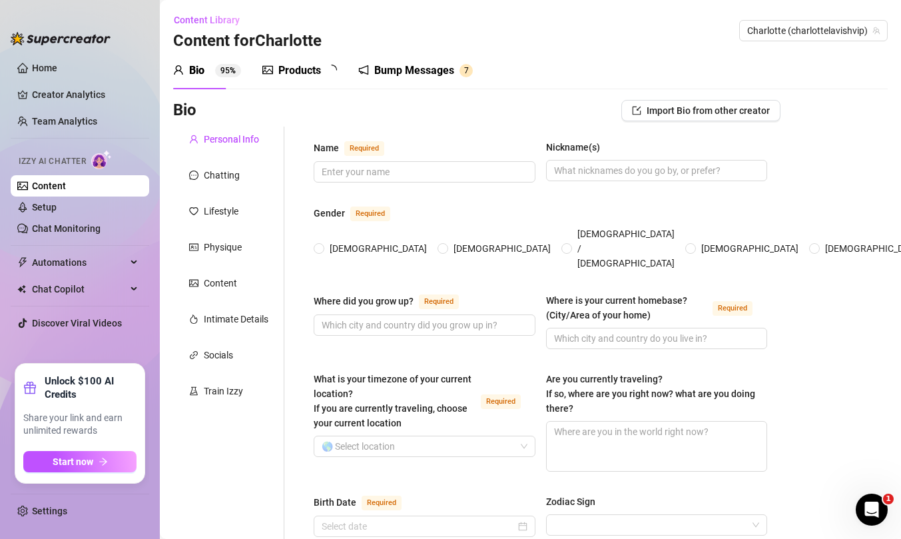
type textarea "I'm a pescatarian and I've been some variation of vegetarian, vegan or pescatar…"
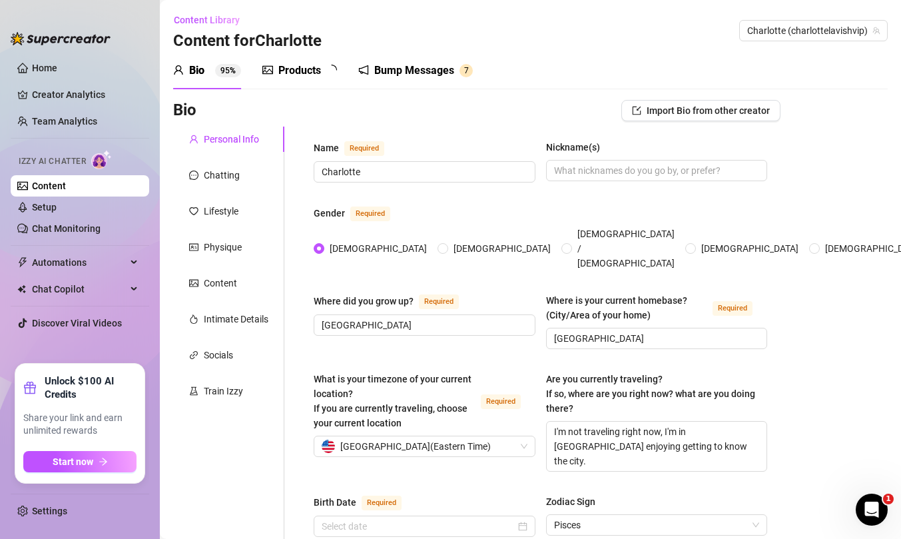
radio input "true"
type input "[DATE]"
click at [308, 66] on div "Products" at bounding box center [299, 71] width 43 height 16
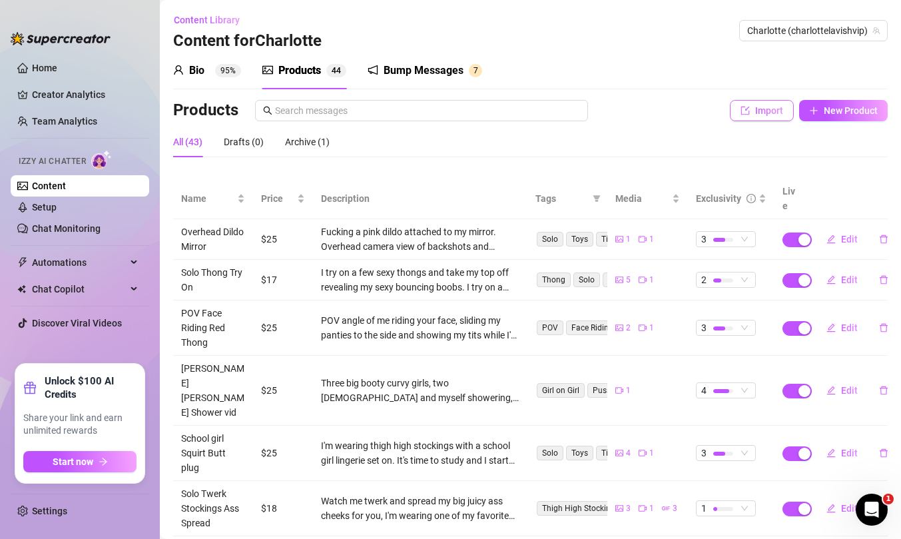
click at [744, 113] on button "Import" at bounding box center [762, 110] width 64 height 21
type textarea "Type your message here..."
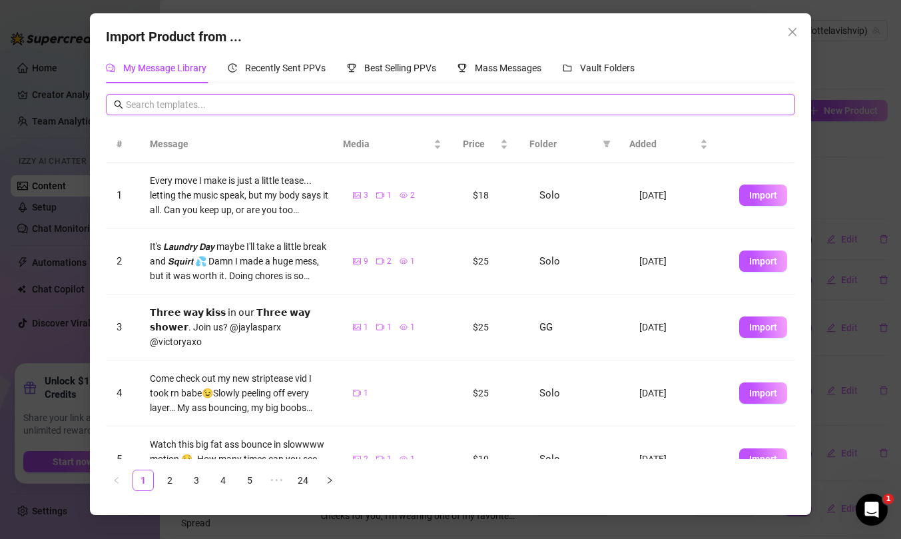
click at [227, 109] on input "text" at bounding box center [456, 104] width 661 height 15
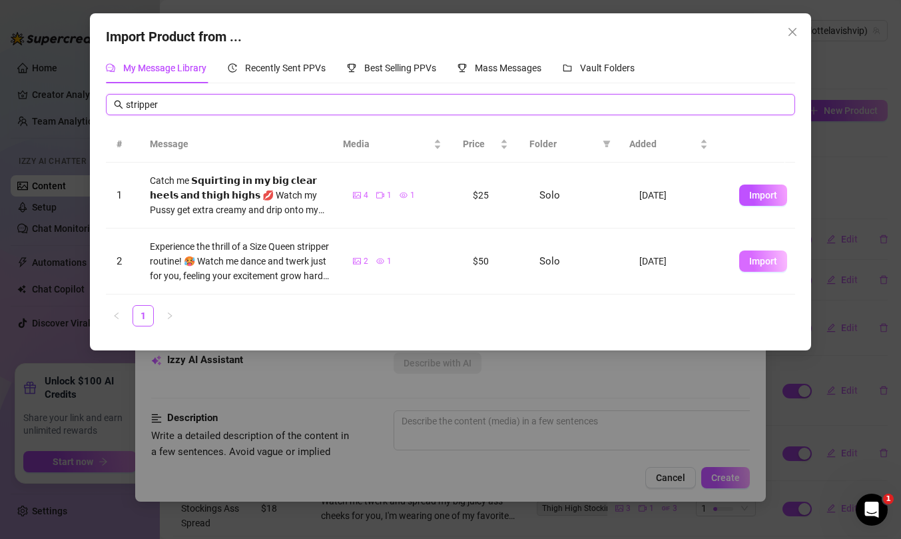
type input "stripper"
click at [756, 264] on span "Import" at bounding box center [764, 261] width 28 height 11
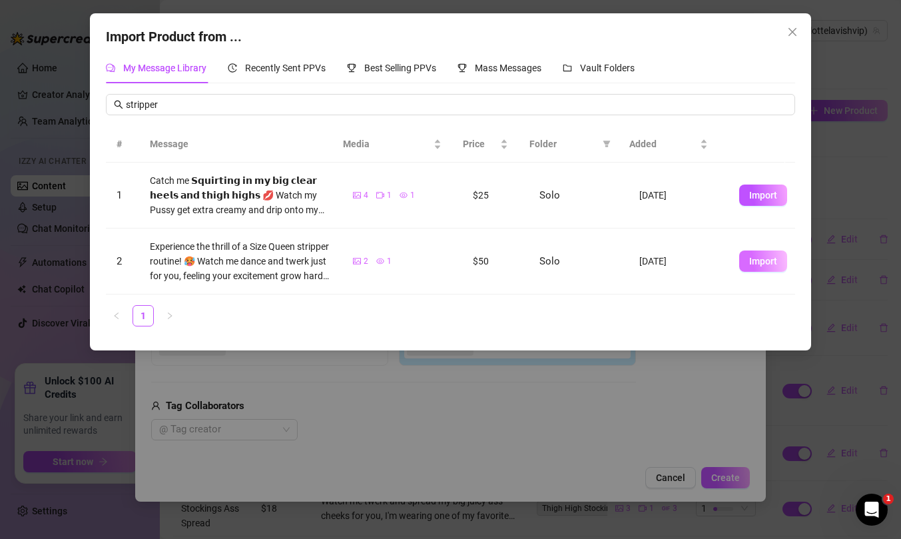
type textarea "Experience the thrill of a Size Queen stripper routine! 🥵 Watch me dance and tw…"
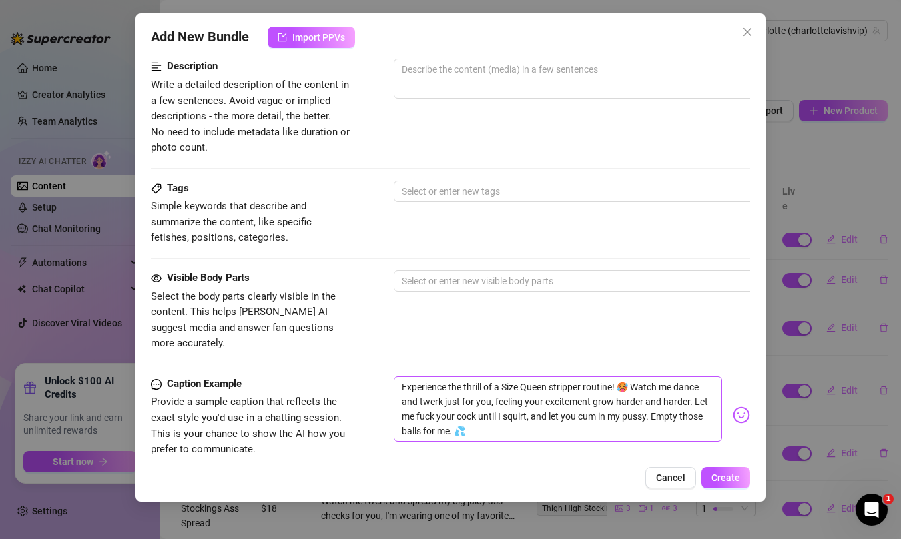
scroll to position [566, 0]
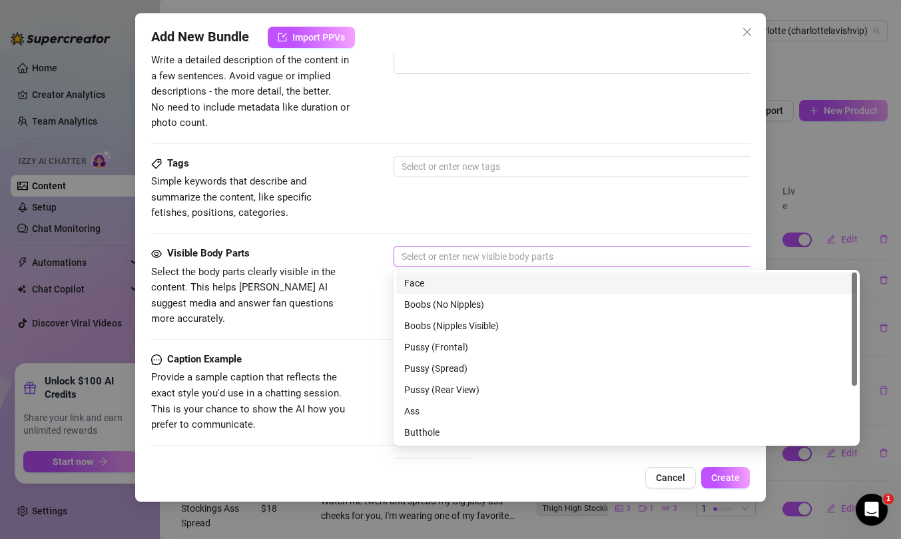
click at [430, 252] on div at bounding box center [619, 256] width 447 height 19
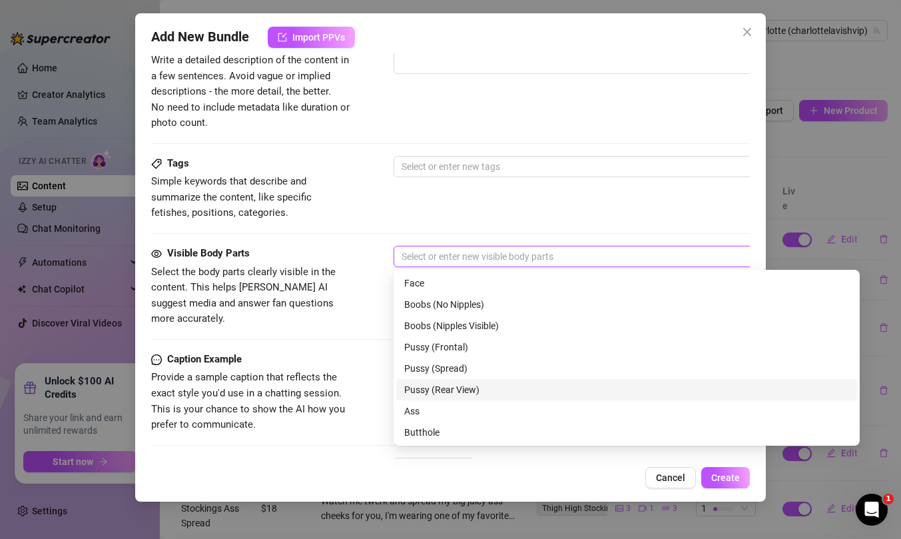
click at [445, 388] on div "Pussy (Rear View)" at bounding box center [626, 389] width 445 height 15
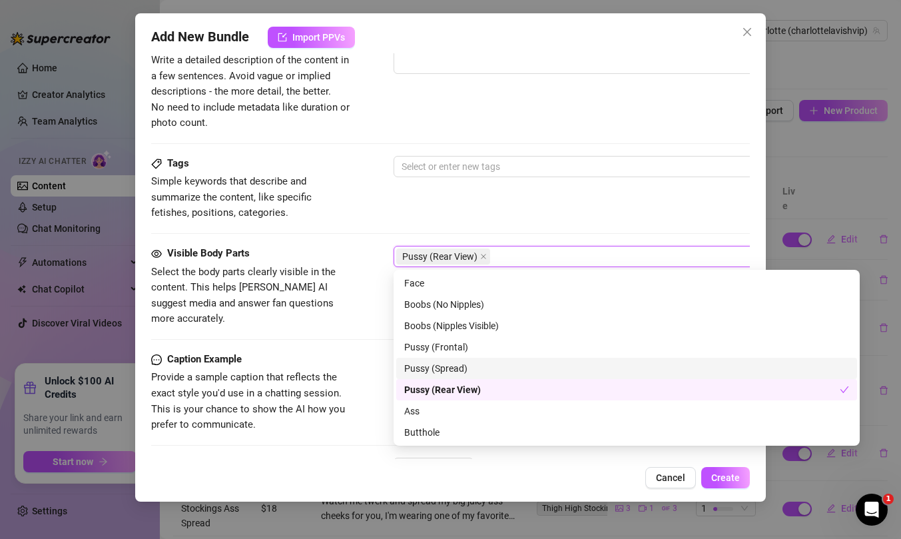
click at [441, 368] on div "Pussy (Spread)" at bounding box center [626, 368] width 445 height 15
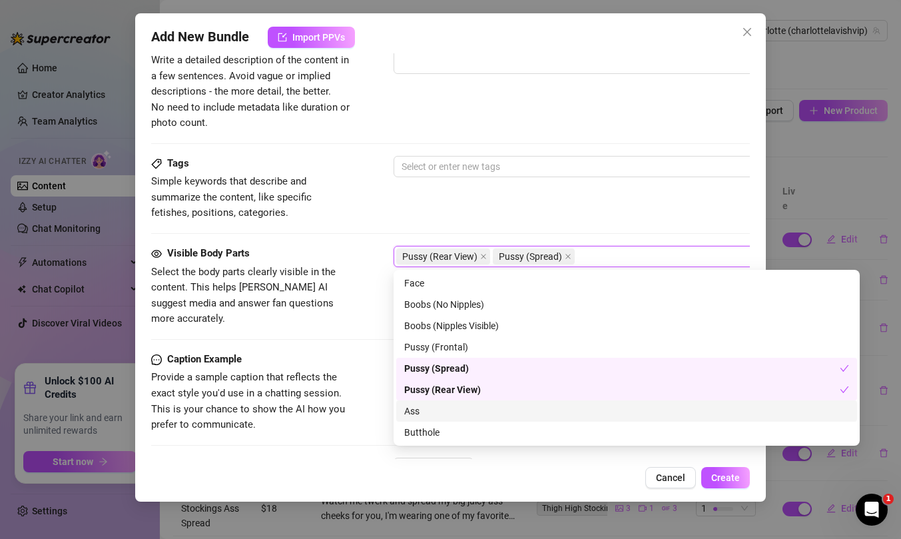
click at [427, 406] on div "Ass" at bounding box center [626, 411] width 445 height 15
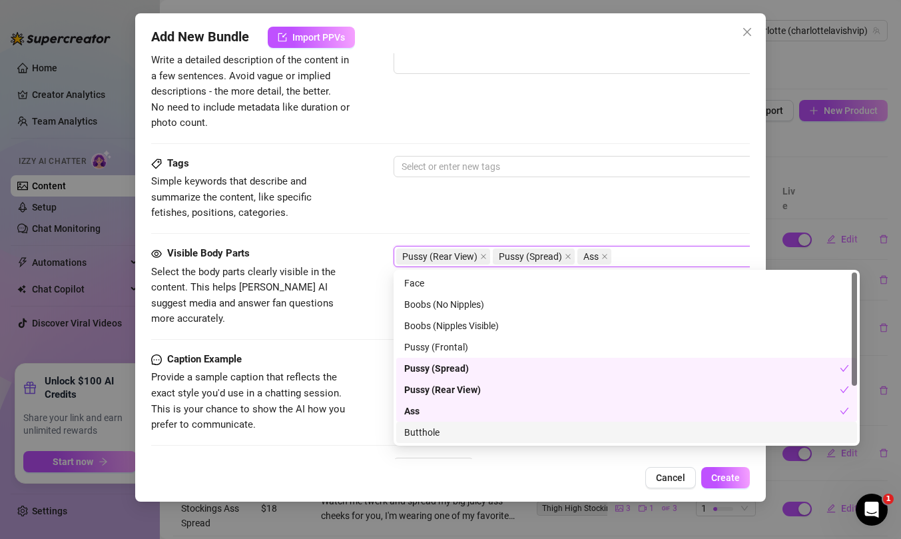
click at [432, 430] on div "Butthole" at bounding box center [626, 432] width 445 height 15
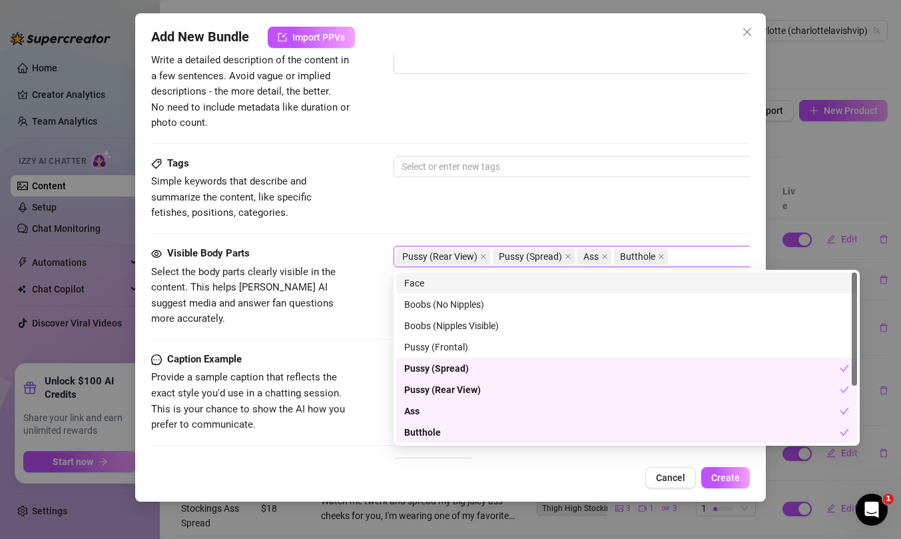
click at [420, 280] on div "Face" at bounding box center [626, 283] width 445 height 15
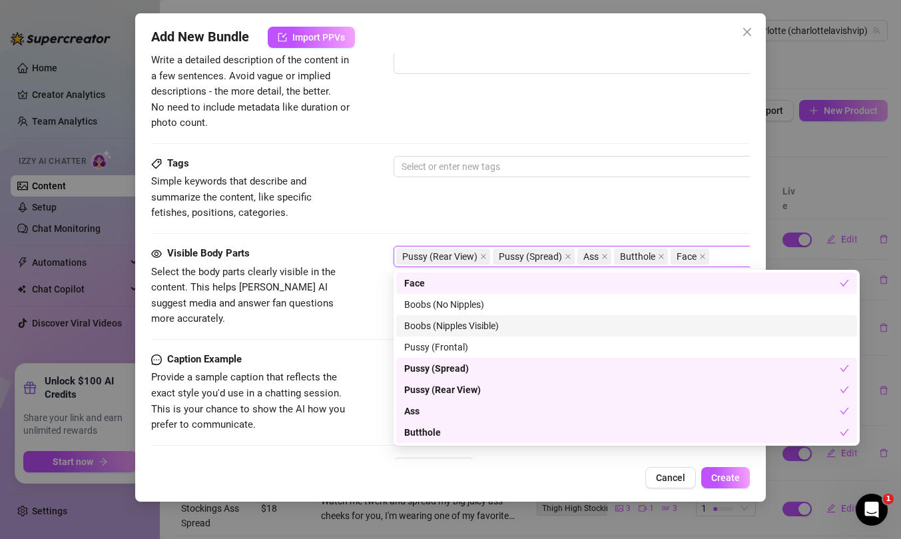
click at [452, 327] on div "Boobs (Nipples Visible)" at bounding box center [626, 325] width 445 height 15
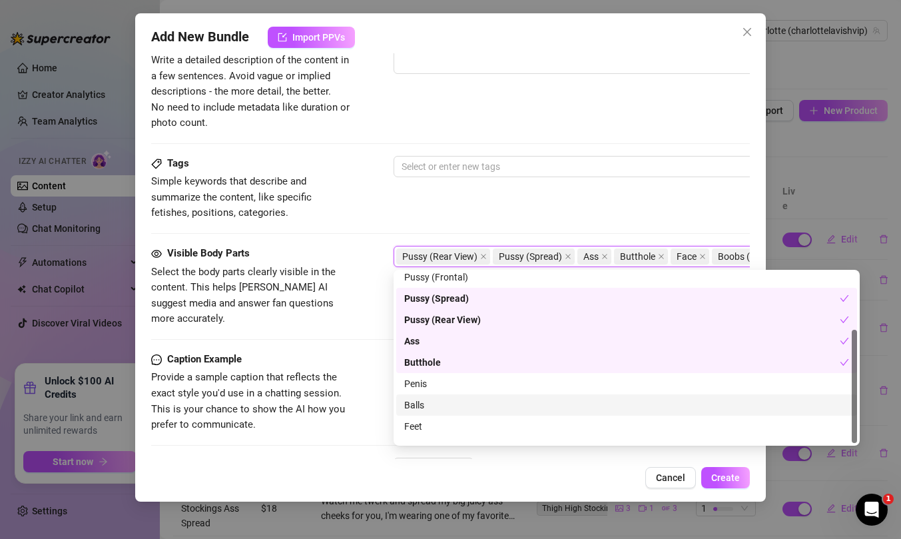
scroll to position [85, 0]
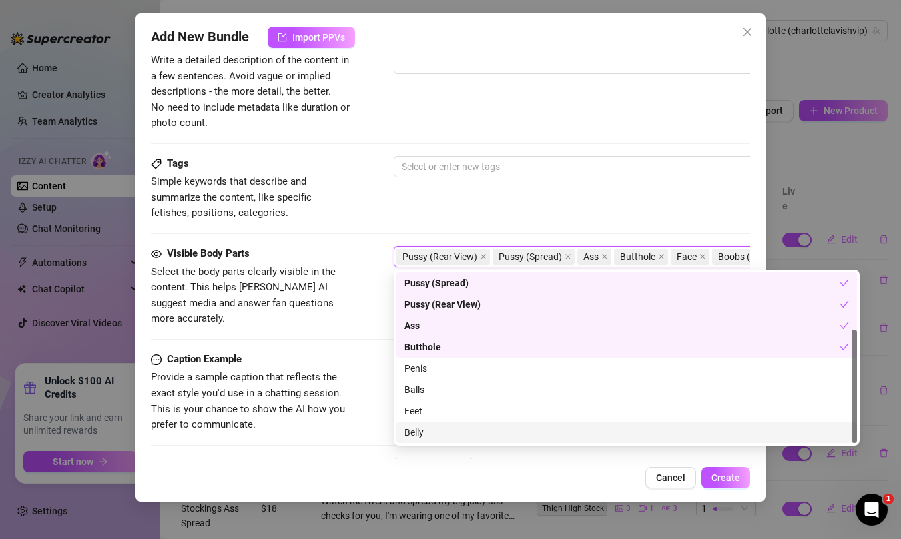
click at [418, 434] on div "Belly" at bounding box center [626, 432] width 445 height 15
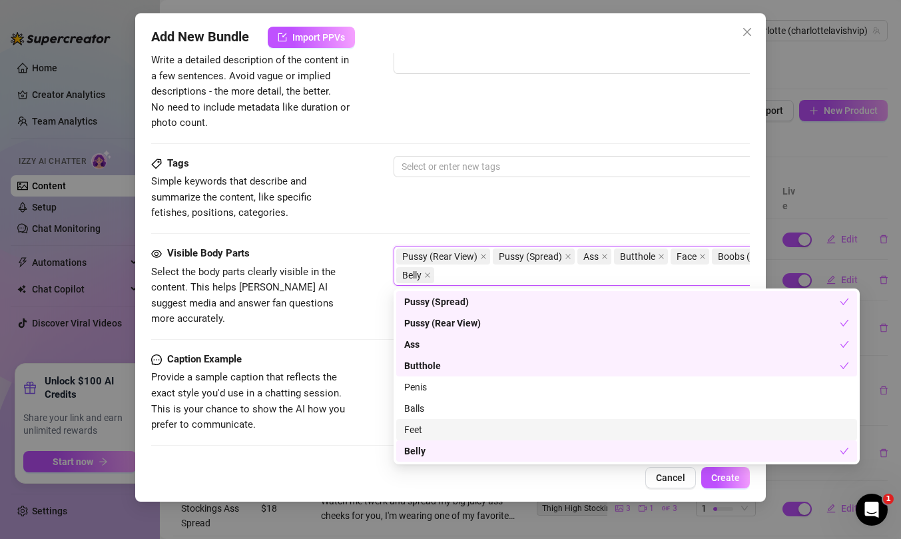
click at [522, 221] on div "Tags Simple keywords that describe and summarize the content, like specific fet…" at bounding box center [450, 201] width 599 height 90
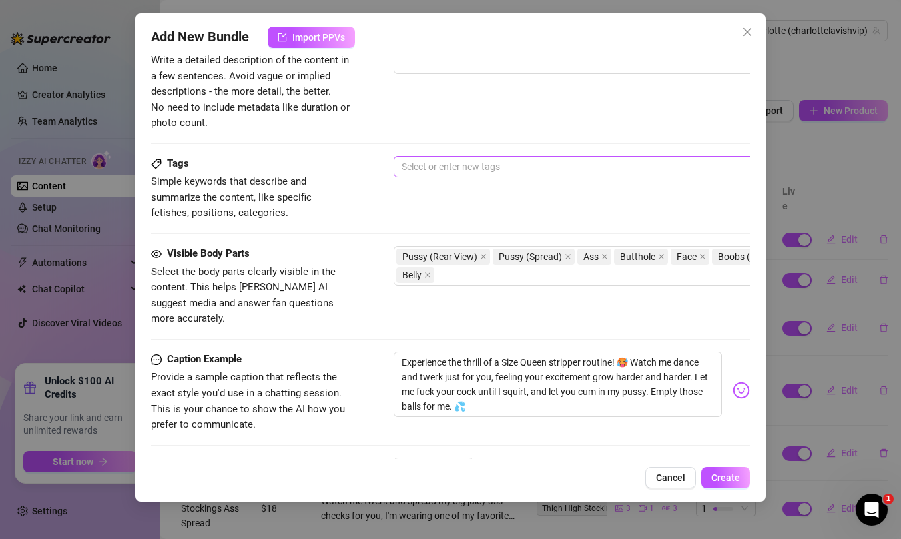
click at [482, 157] on div at bounding box center [619, 166] width 447 height 19
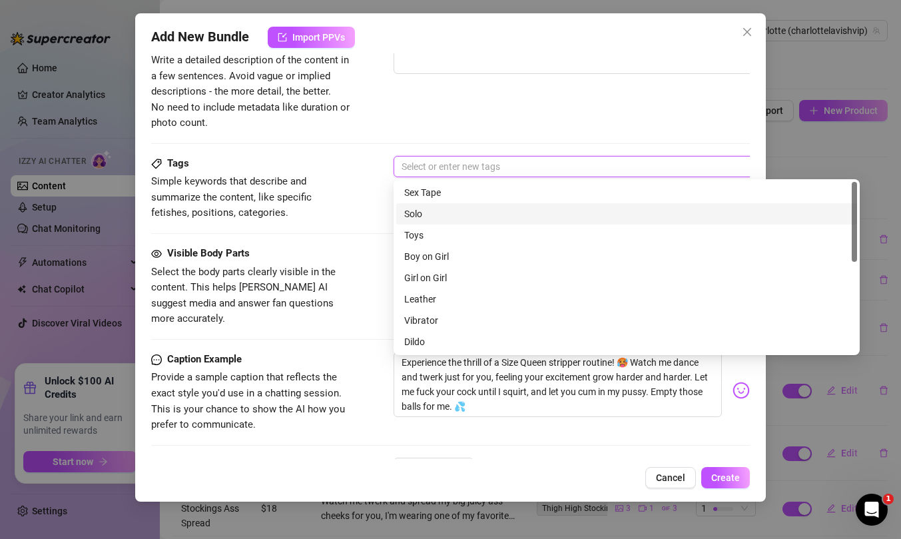
click at [421, 217] on div "Solo" at bounding box center [626, 214] width 445 height 15
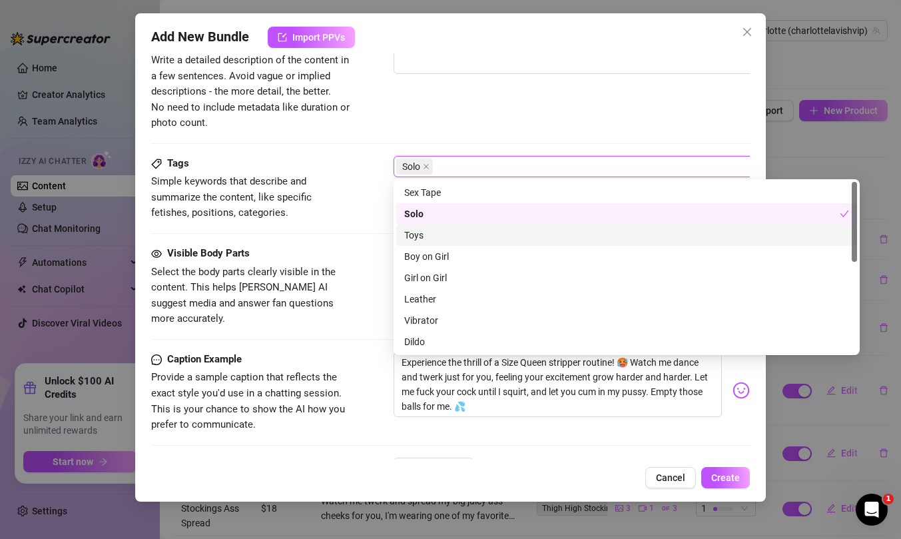
click at [426, 237] on div "Toys" at bounding box center [626, 235] width 445 height 15
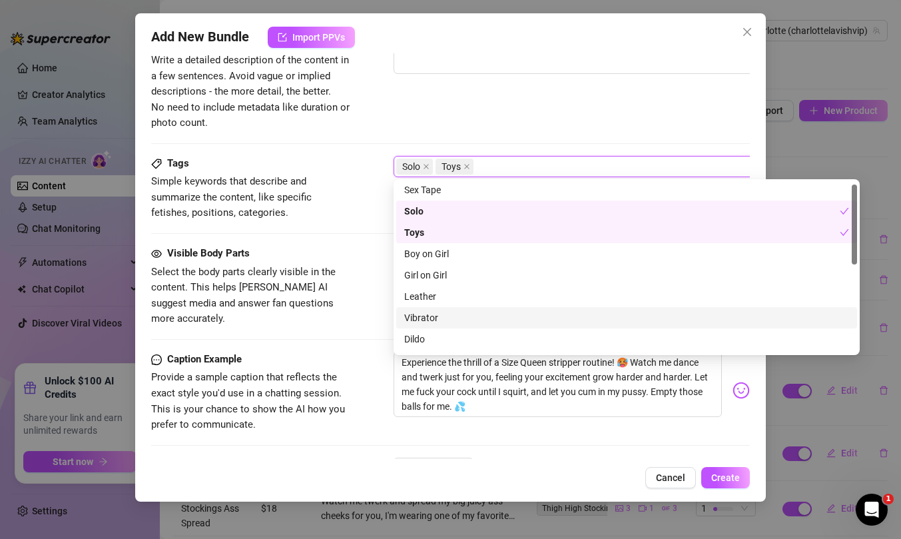
scroll to position [35, 0]
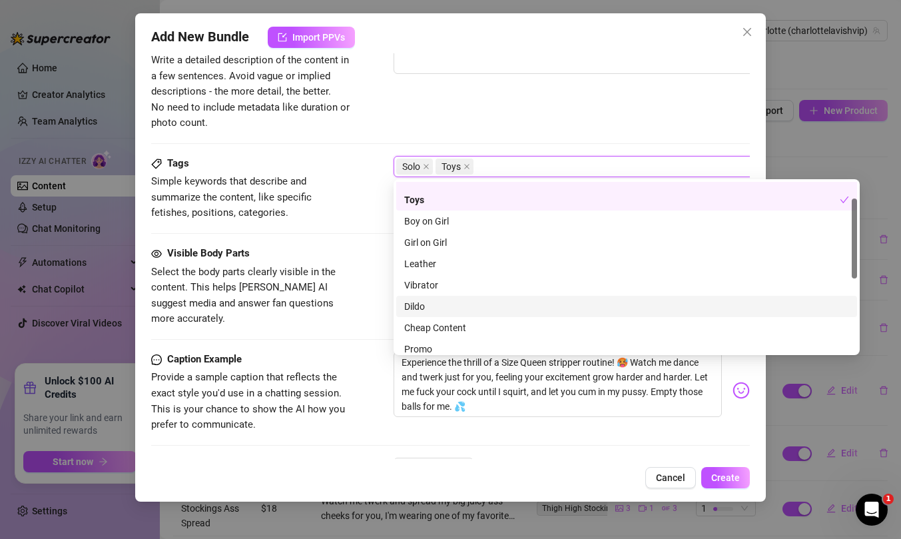
click at [434, 308] on div "Dildo" at bounding box center [626, 306] width 445 height 15
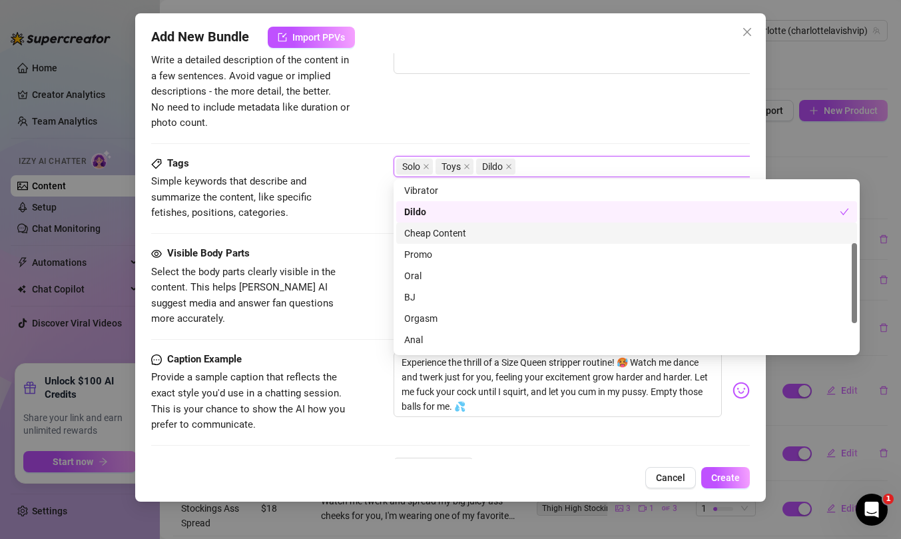
scroll to position [135, 0]
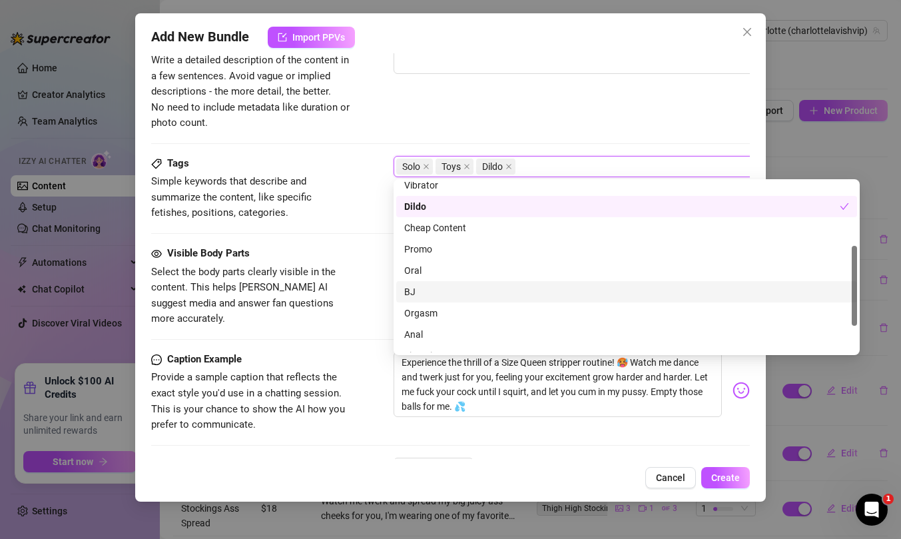
click at [418, 293] on div "BJ" at bounding box center [626, 291] width 445 height 15
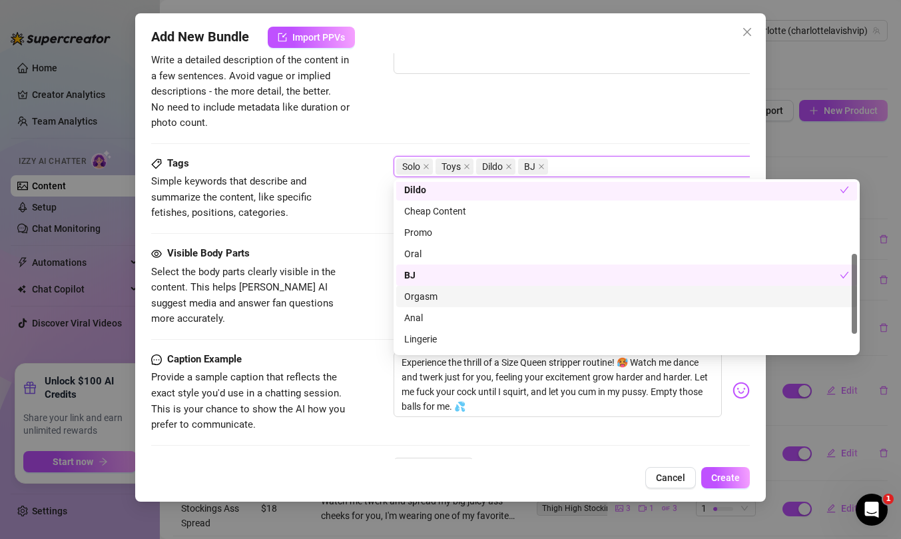
scroll to position [192, 0]
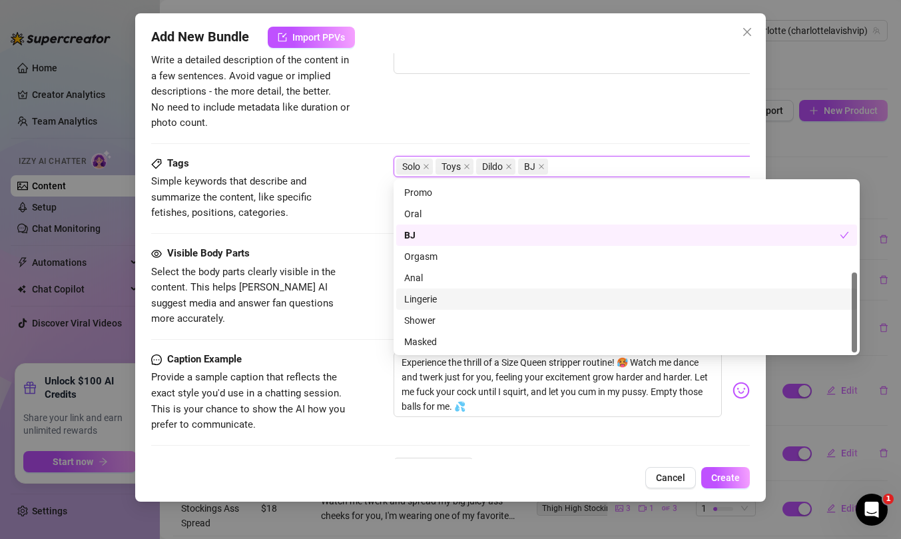
click at [446, 296] on div "Lingerie" at bounding box center [626, 299] width 445 height 15
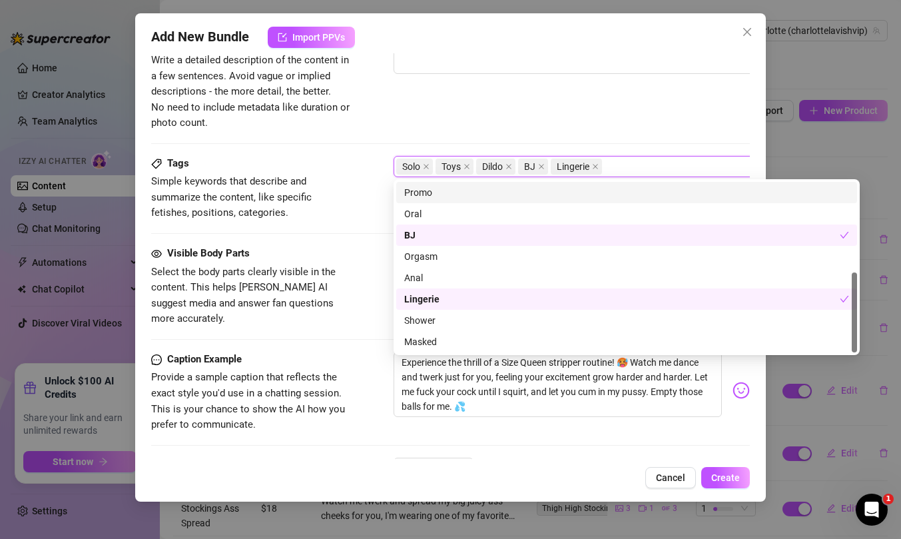
click at [632, 165] on div "Solo Toys Dildo BJ Lingerie" at bounding box center [619, 166] width 447 height 19
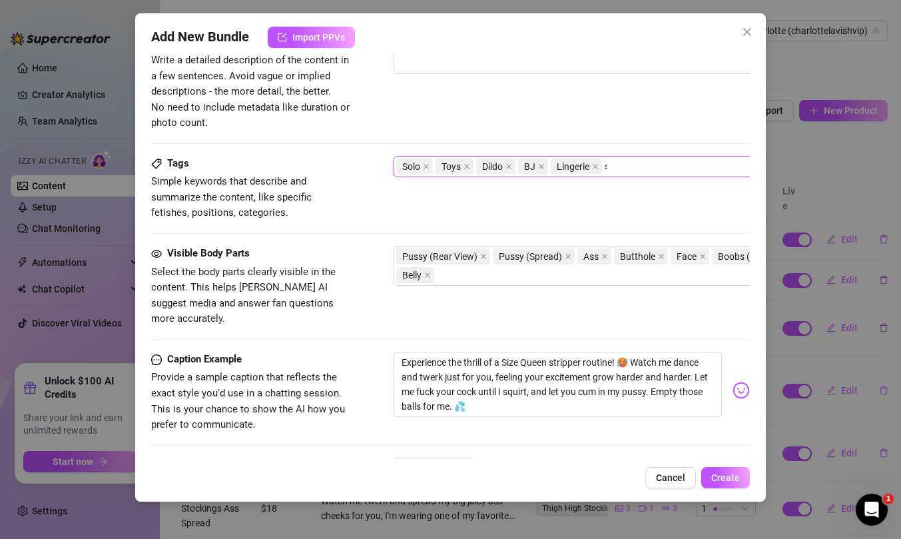
scroll to position [0, 0]
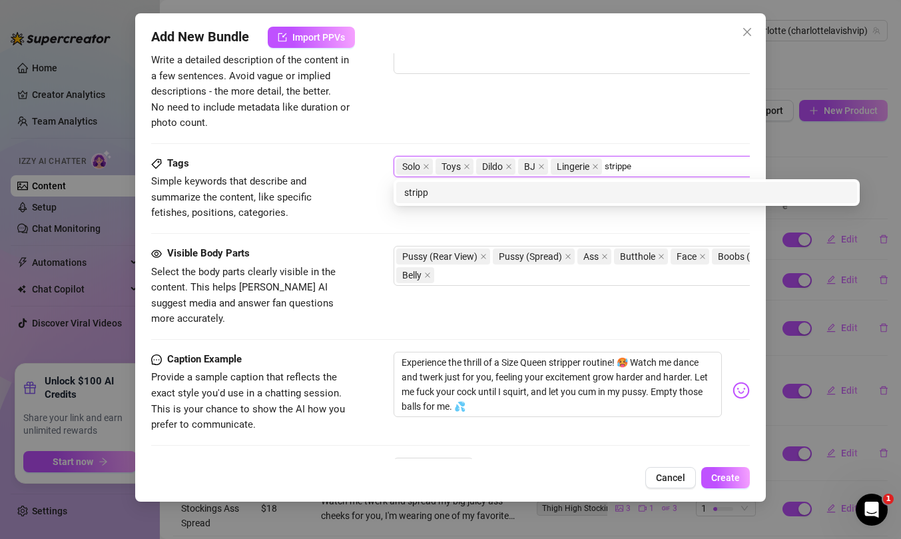
type input "stripper"
click at [595, 188] on div "stripper" at bounding box center [626, 192] width 445 height 15
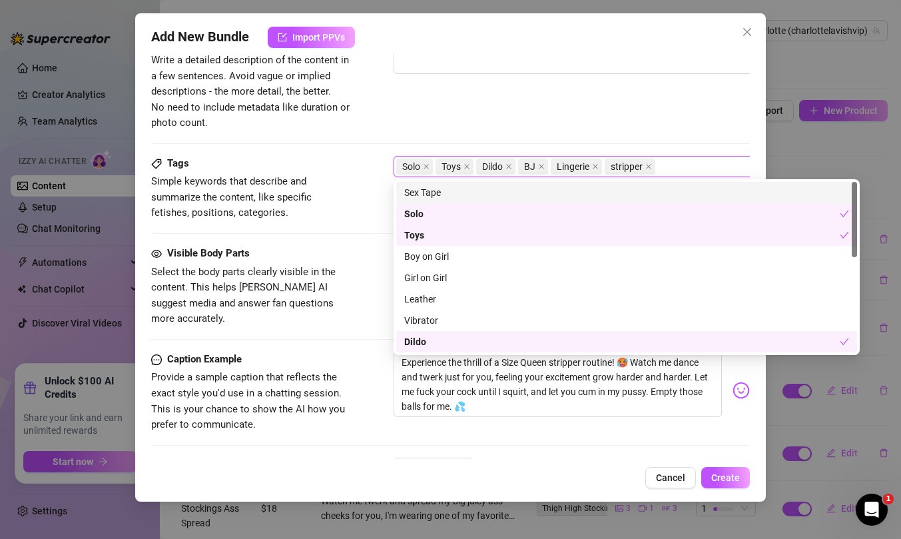
click at [676, 161] on div "Solo Toys Dildo BJ Lingerie stripper" at bounding box center [619, 166] width 447 height 19
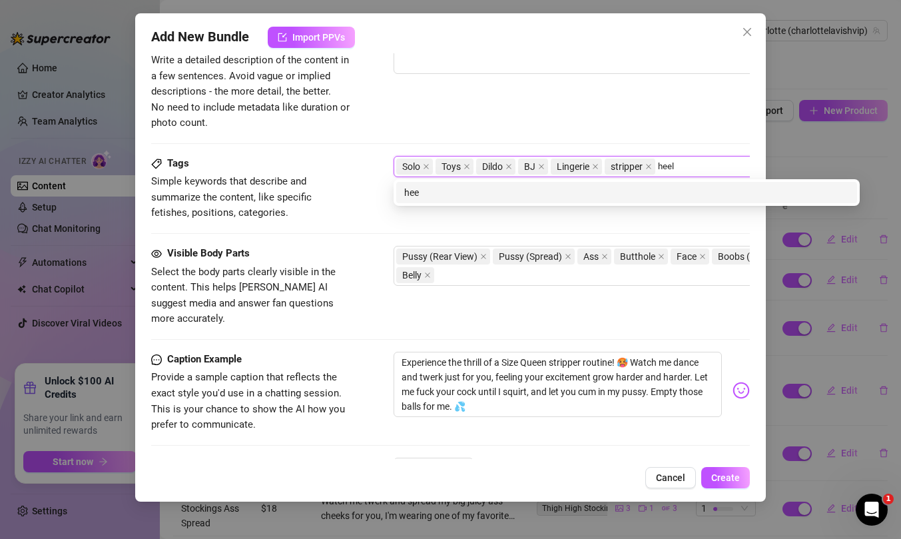
type input "heels"
click at [602, 193] on div "heels" at bounding box center [626, 192] width 445 height 15
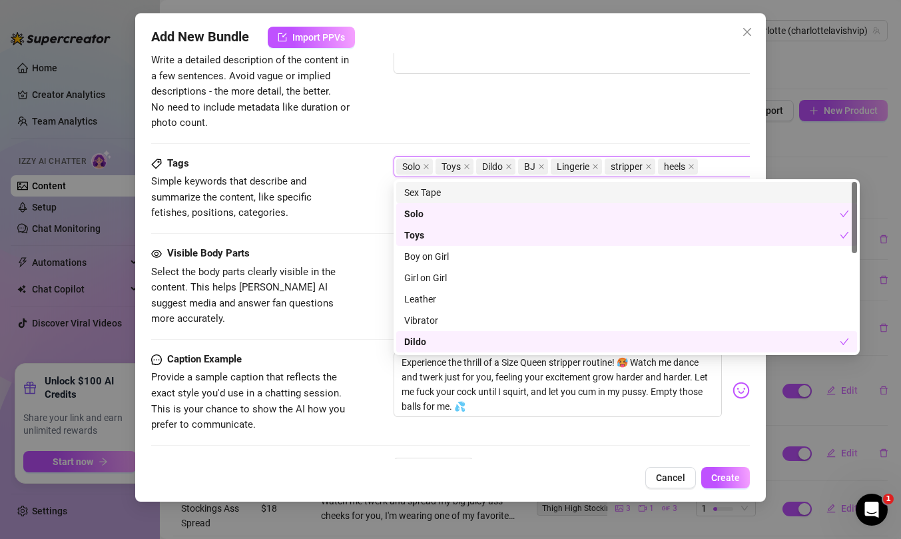
click at [715, 165] on div "Solo Toys Dildo BJ Lingerie stripper heels" at bounding box center [619, 166] width 447 height 19
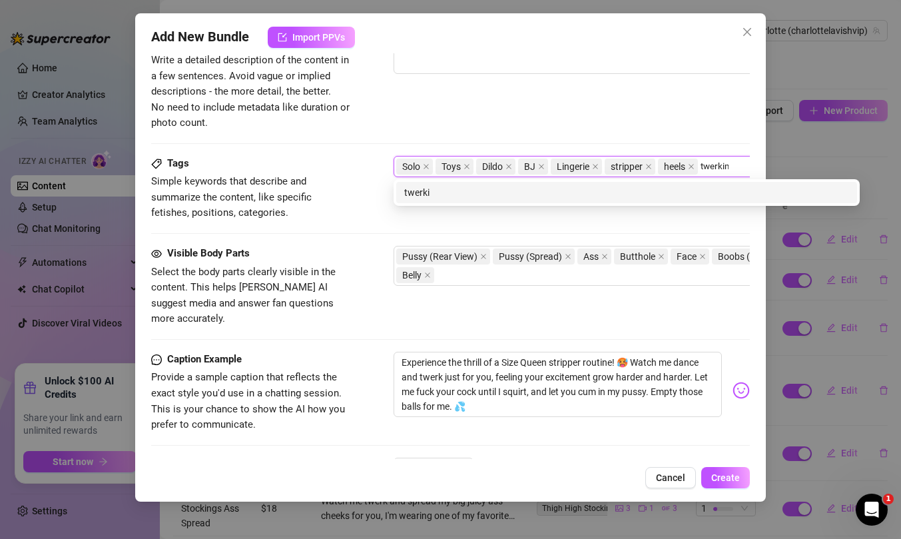
type input "twerking"
click at [544, 193] on div "twerking" at bounding box center [626, 192] width 445 height 15
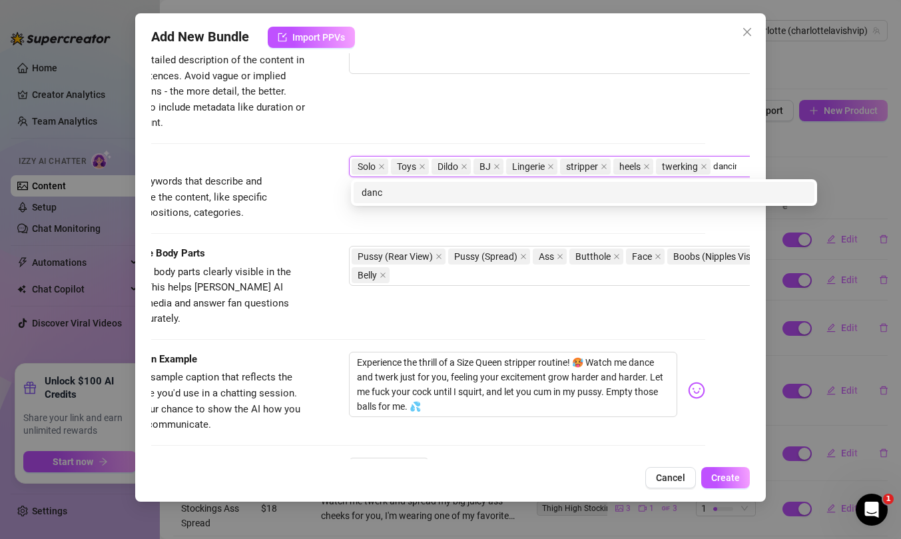
type input "dancing"
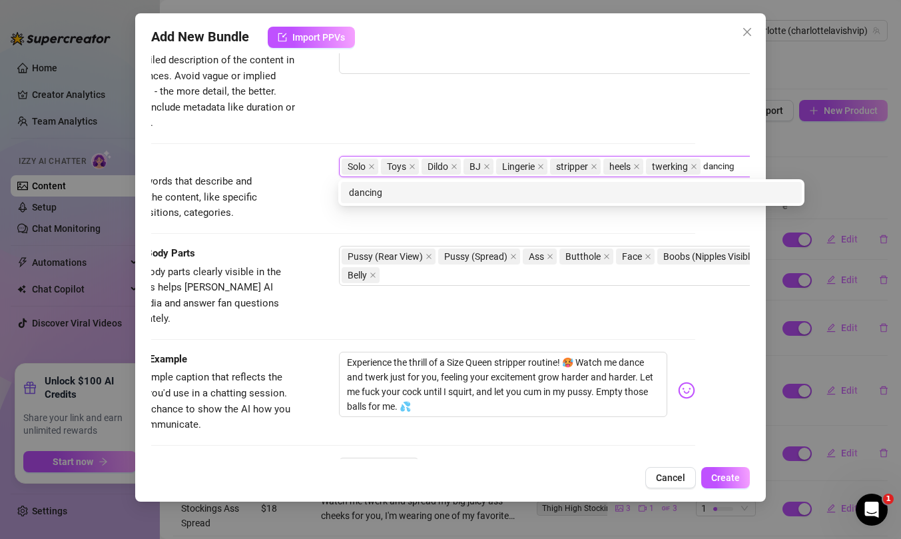
click at [492, 192] on div "dancing" at bounding box center [571, 192] width 445 height 15
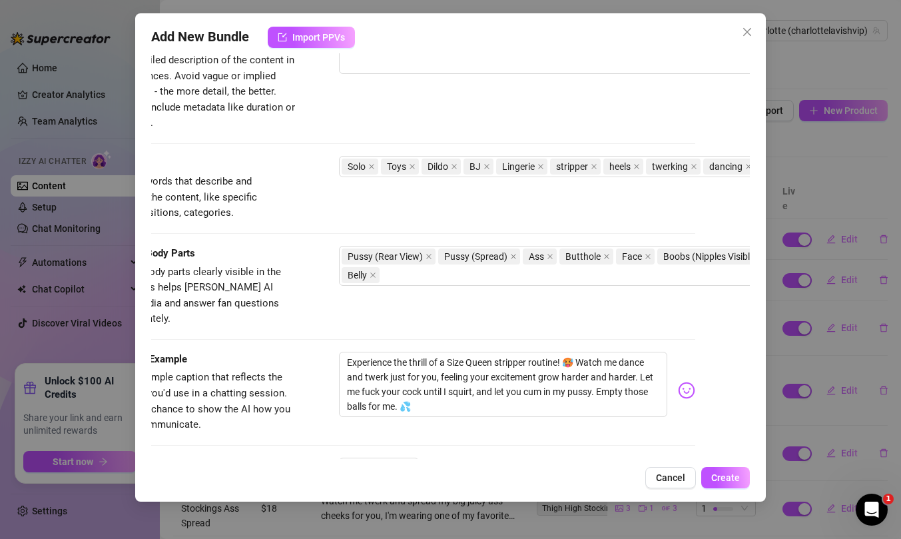
click at [450, 114] on div "Description Write a detailed description of the content in a few sentences. Avo…" at bounding box center [396, 82] width 599 height 97
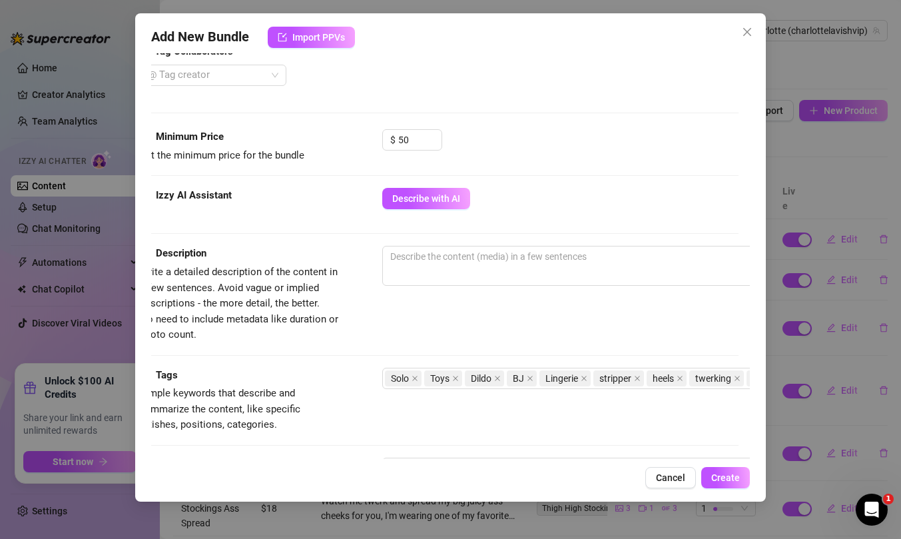
scroll to position [354, 0]
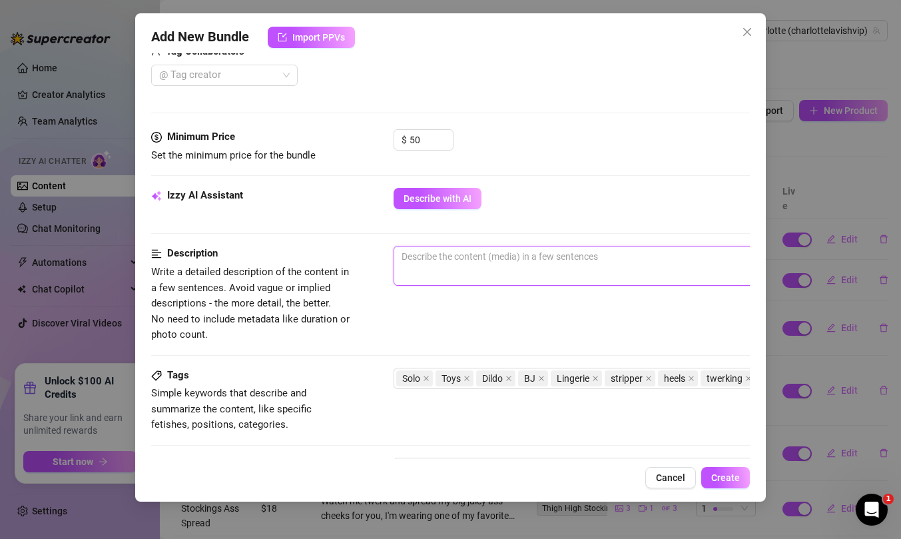
click at [484, 262] on textarea at bounding box center [626, 257] width 465 height 20
type textarea "I"
type textarea "I'"
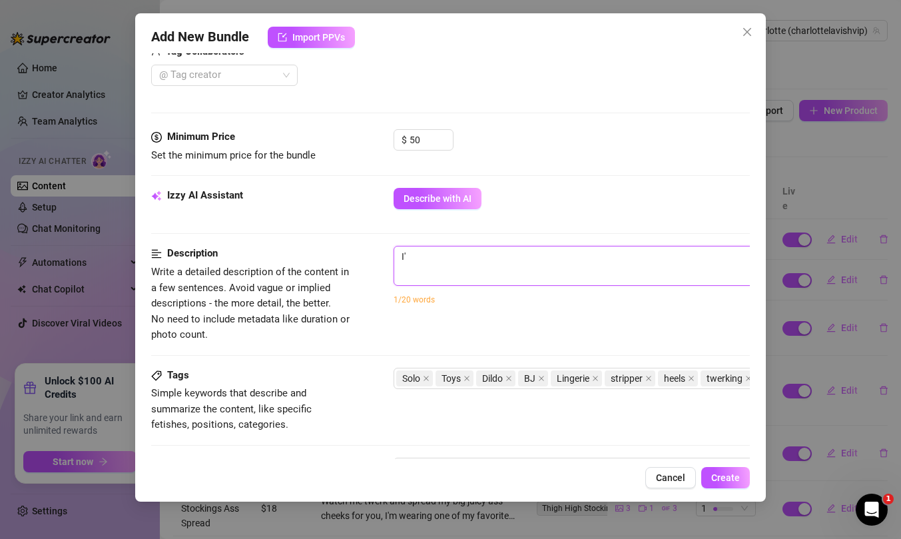
type textarea "I'm"
type textarea "I'm r"
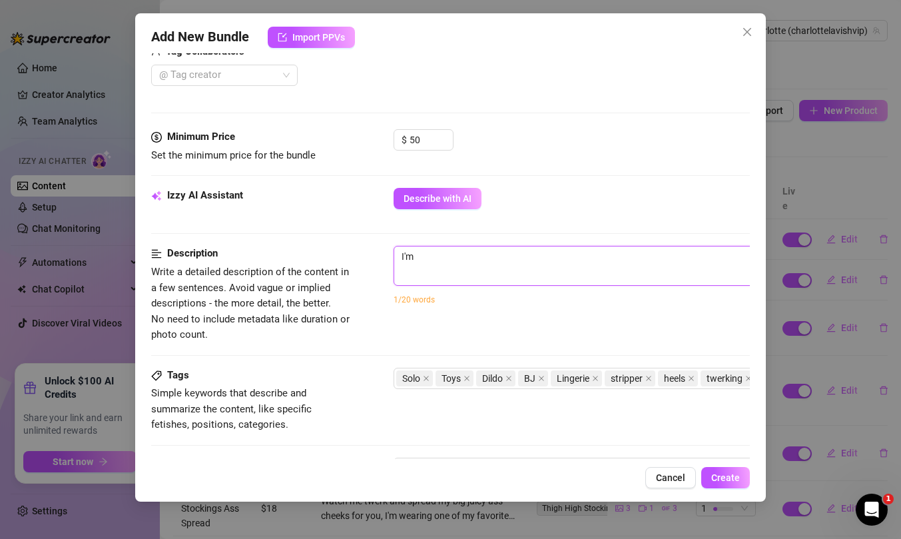
type textarea "I'm r"
type textarea "I'm ro"
type textarea "I'm rol"
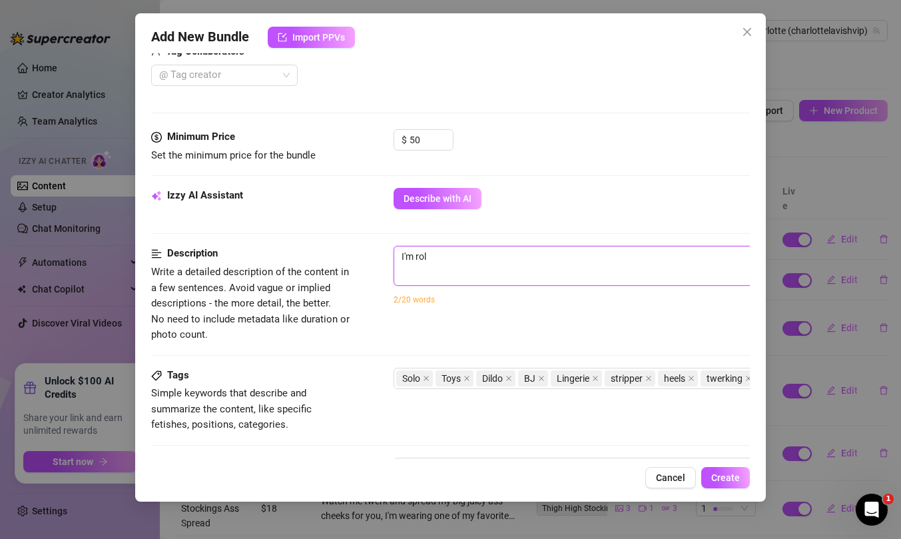
type textarea "I'm role"
type textarea "I'm role p"
type textarea "I'm role pl"
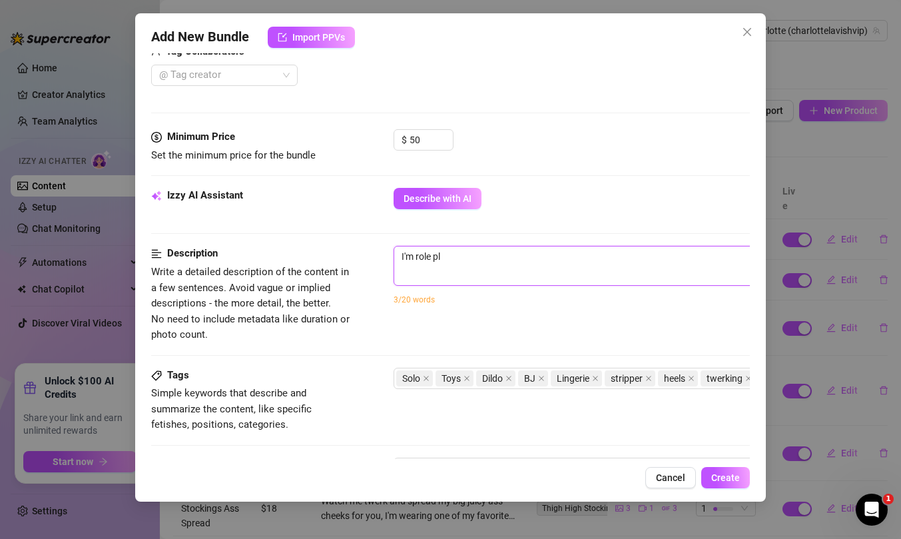
type textarea "I'm role pla"
type textarea "I'm role play"
type textarea "I'm role playi"
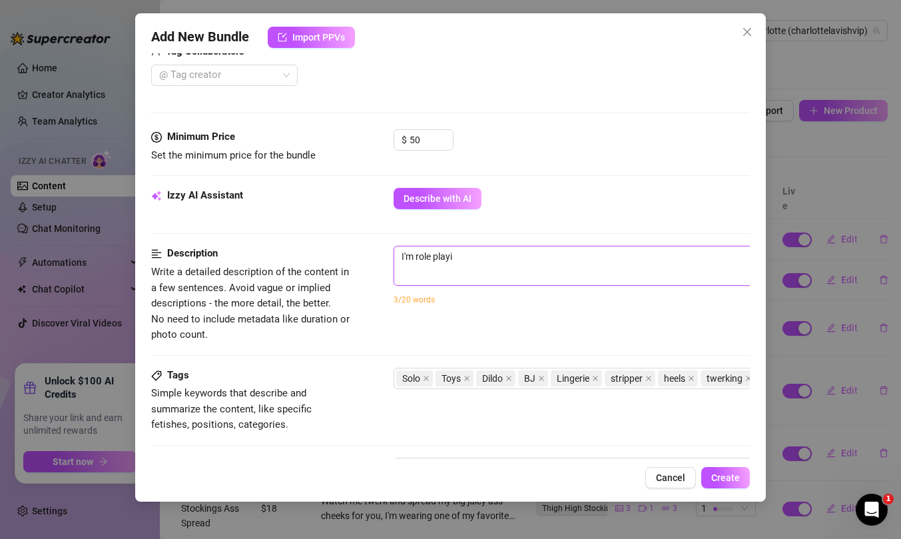
type textarea "I'm role playin"
type textarea "I'm role playing"
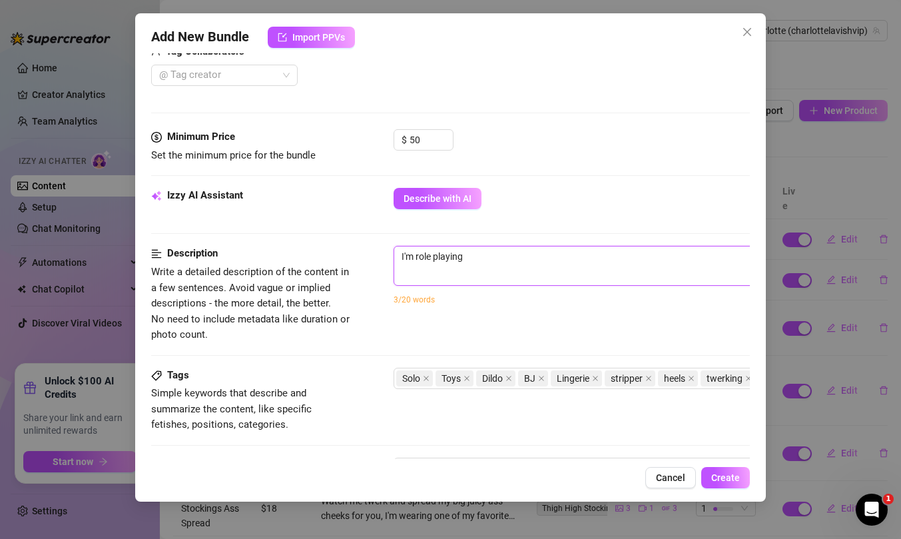
type textarea "I'm role playing a"
type textarea "I'm role playing as"
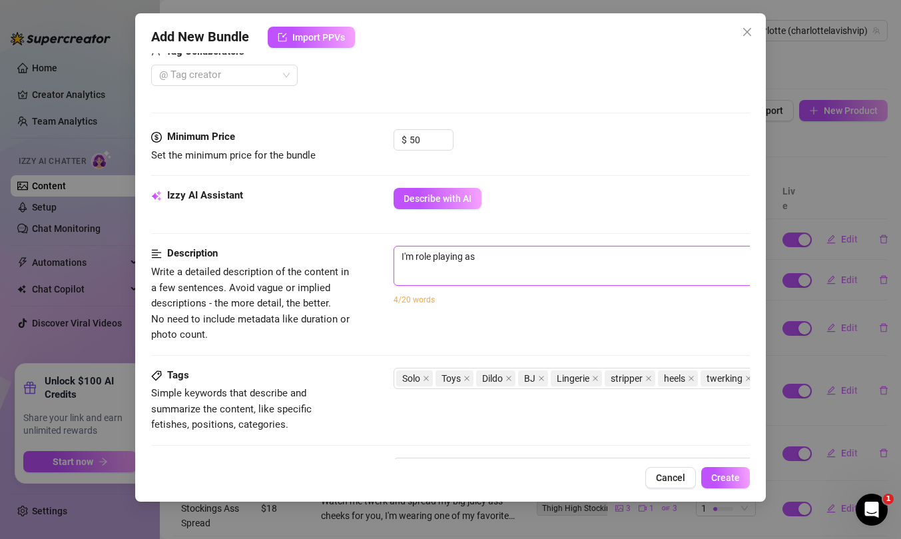
type textarea "I'm role playing as a"
type textarea "I'm role playing as a s"
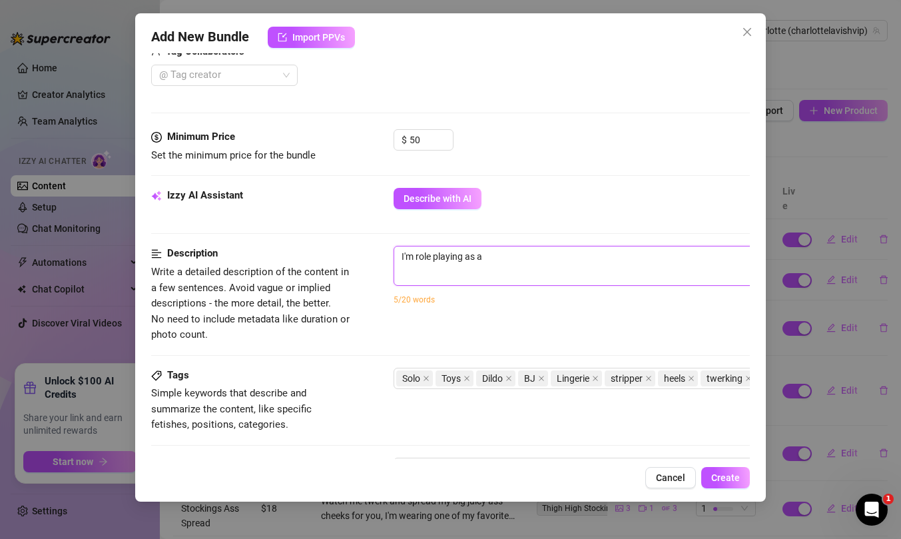
type textarea "I'm role playing as a s"
type textarea "I'm role playing as a st"
type textarea "I'm role playing as a str"
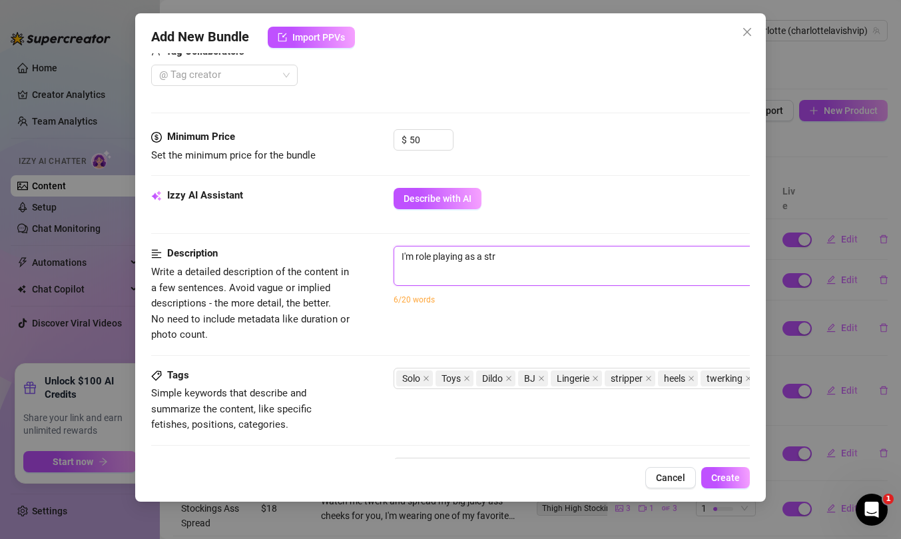
type textarea "I'm role playing as a stri"
type textarea "I'm role playing as a strip"
type textarea "I'm role playing as a stripp"
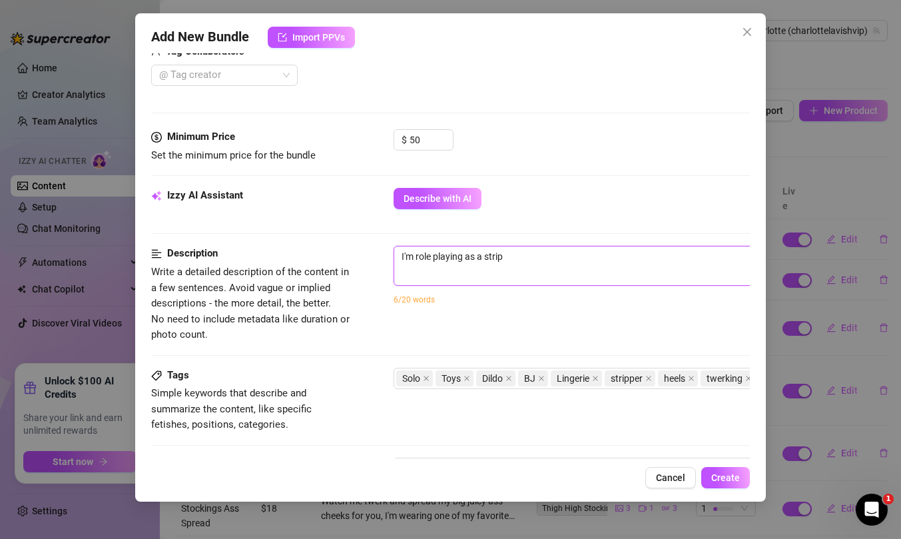
type textarea "I'm role playing as a stripp"
type textarea "I'm role playing as a strippe"
type textarea "I'm role playing as a stripper"
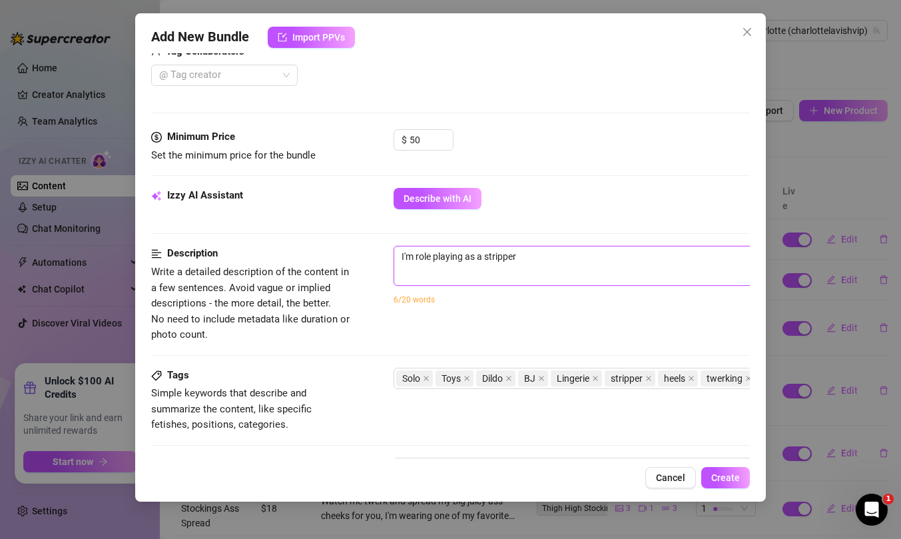
type textarea "I'm role playing as a stripper"
type textarea "I'm role playing as a stripper d"
type textarea "I'm role playing as a stripper da"
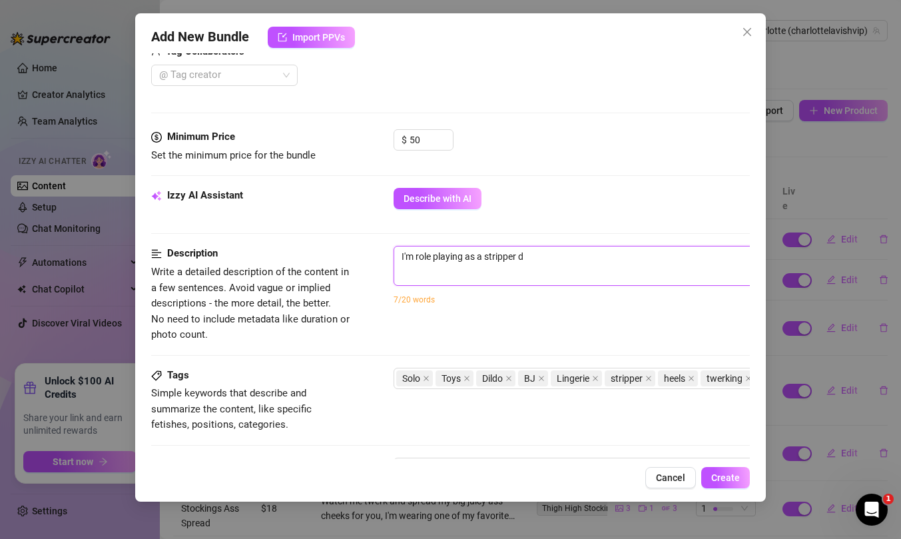
type textarea "I'm role playing as a stripper da"
type textarea "I'm role playing as a stripper [PERSON_NAME]"
type textarea "I'm role playing as a stripper danc"
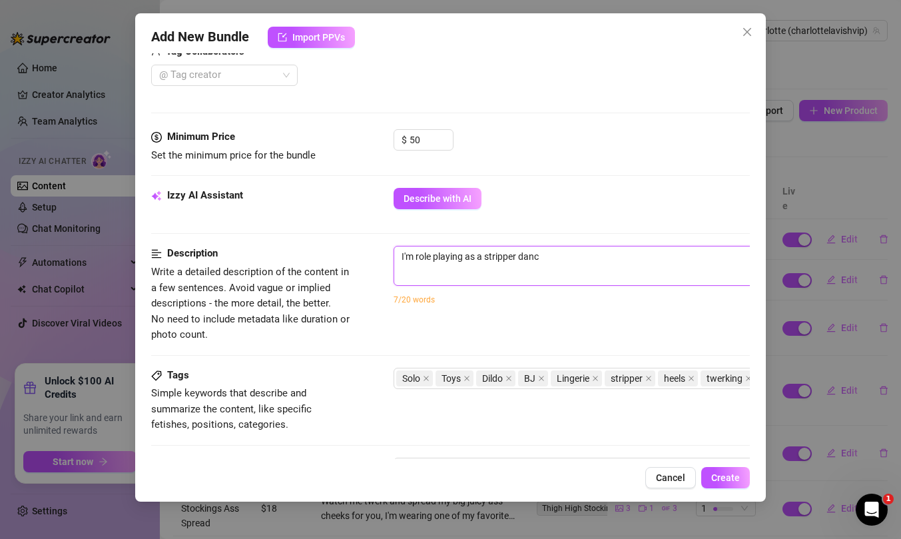
type textarea "I'm role playing as a stripper danci"
type textarea "I'm role playing as a stripper dancin"
type textarea "I'm role playing as a stripper dancing"
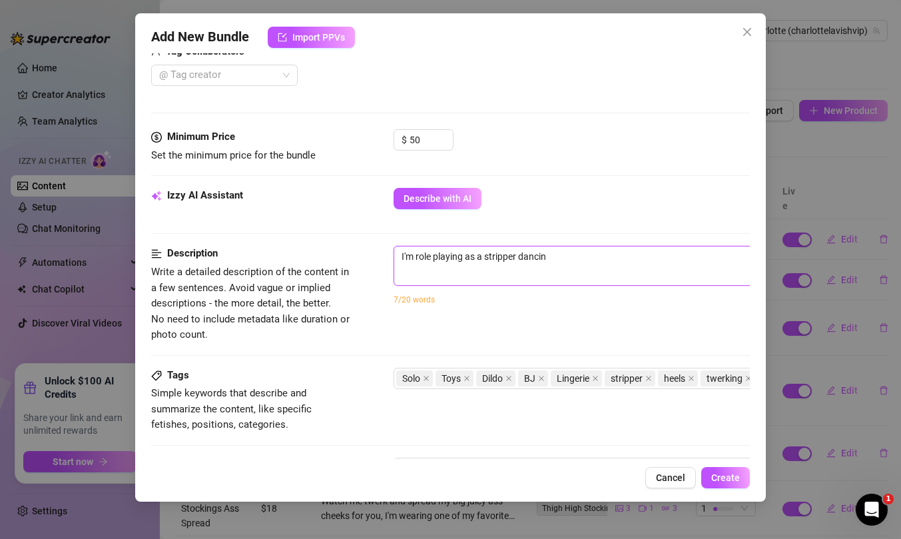
type textarea "I'm role playing as a stripper dancing"
type textarea "I'm role playing as a stripper dancing f"
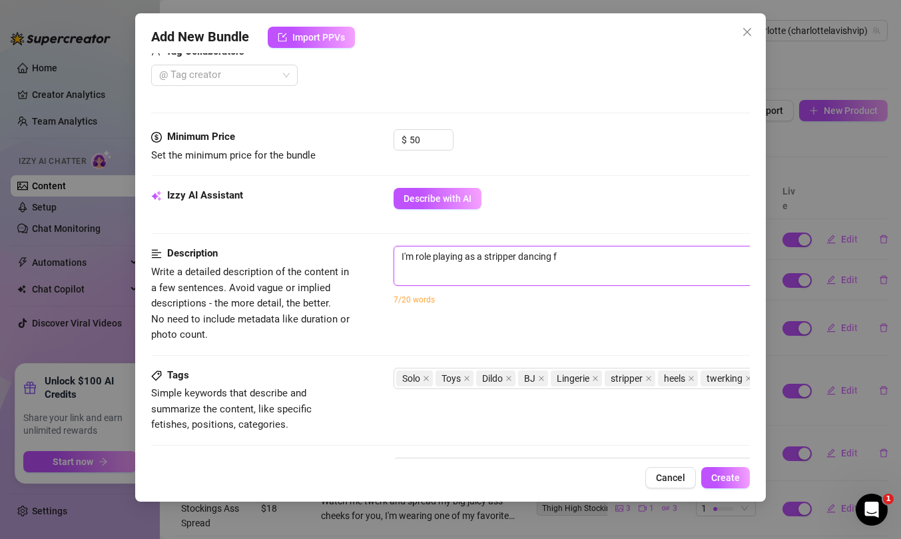
type textarea "I'm role playing as a stripper dancing fo"
type textarea "I'm role playing as a stripper dancing for"
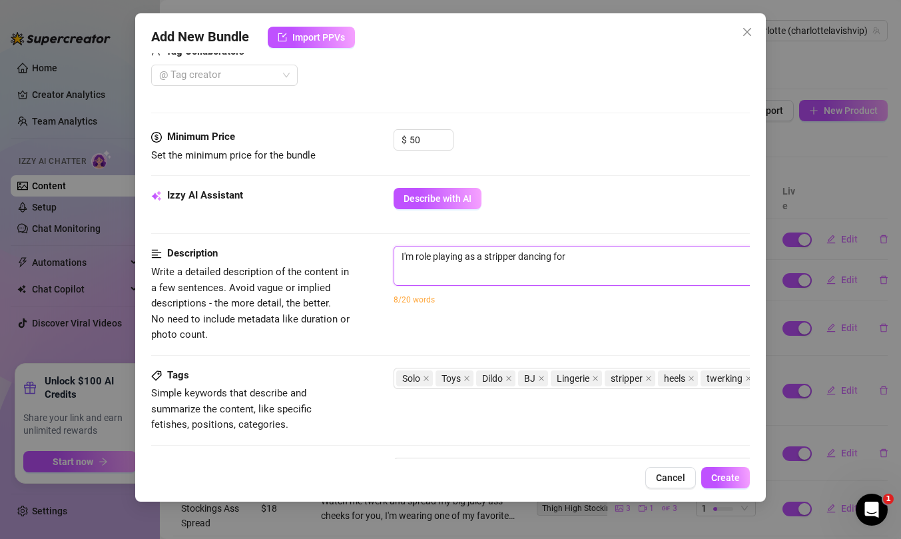
type textarea "I'm role playing as a stripper dancing for"
type textarea "I'm role playing as a stripper dancing for y"
type textarea "I'm role playing as a stripper dancing for yo"
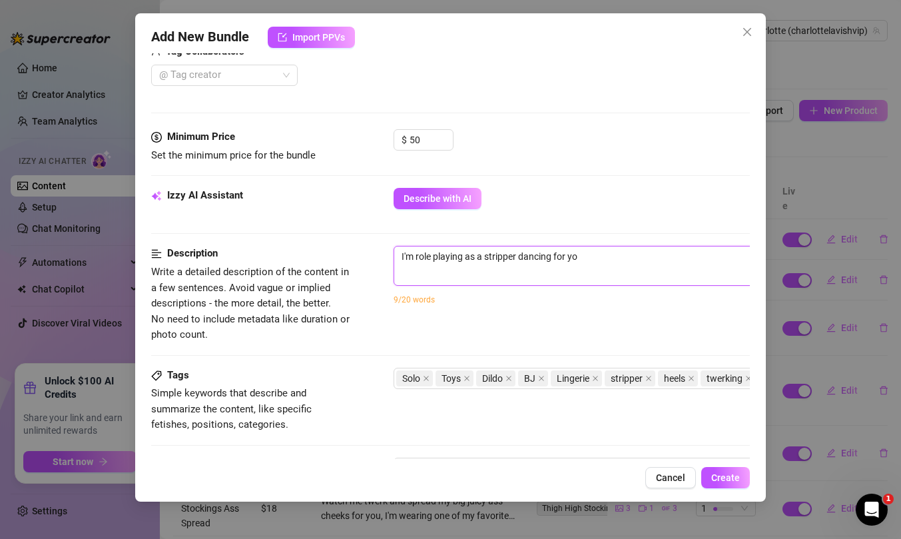
type textarea "I'm role playing as a stripper dancing for you"
type textarea "I'm role playing as a stripper dancing for you a"
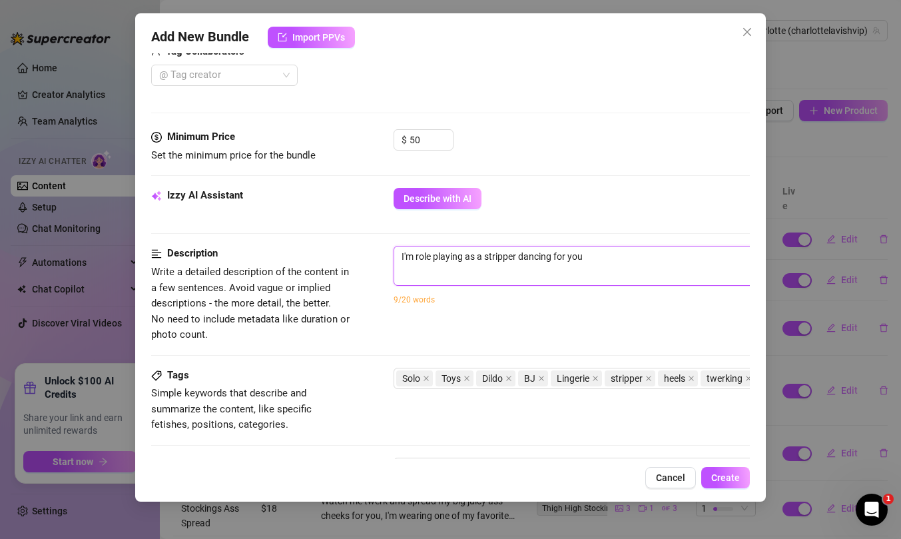
type textarea "I'm role playing as a stripper dancing for you a"
type textarea "I'm role playing as a stripper dancing for you an"
type textarea "I'm role playing as a stripper dancing for you and"
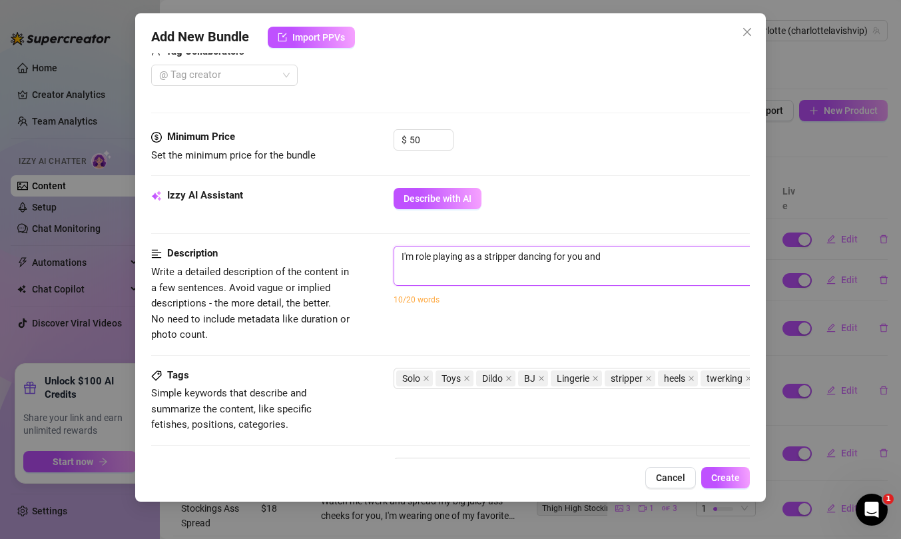
type textarea "I'm role playing as a stripper dancing for you and"
type textarea "I'm role playing as a stripper dancing for you and I"
type textarea "I'm role playing as a stripper dancing for you and I t"
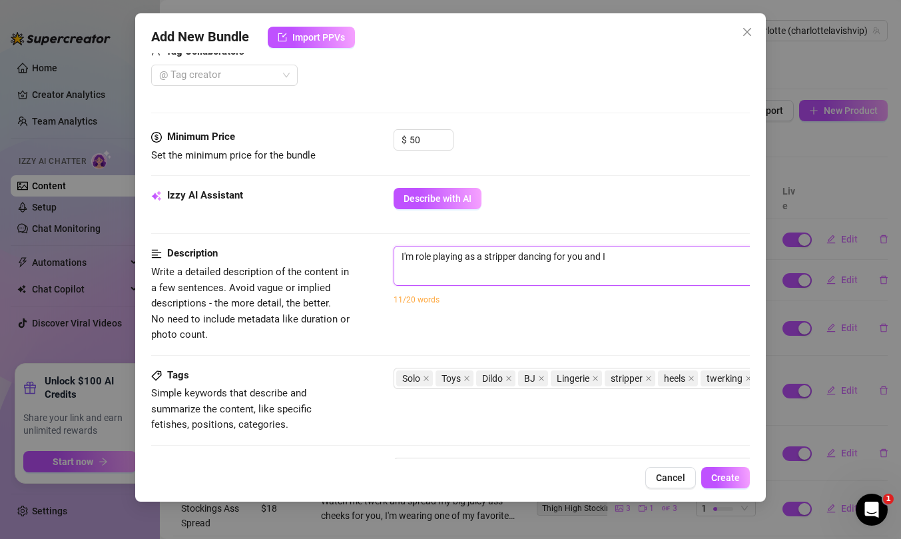
type textarea "I'm role playing as a stripper dancing for you and I t"
type textarea "I'm role playing as a stripper dancing for you and I ta"
type textarea "I'm role playing as a stripper dancing for you and I tak"
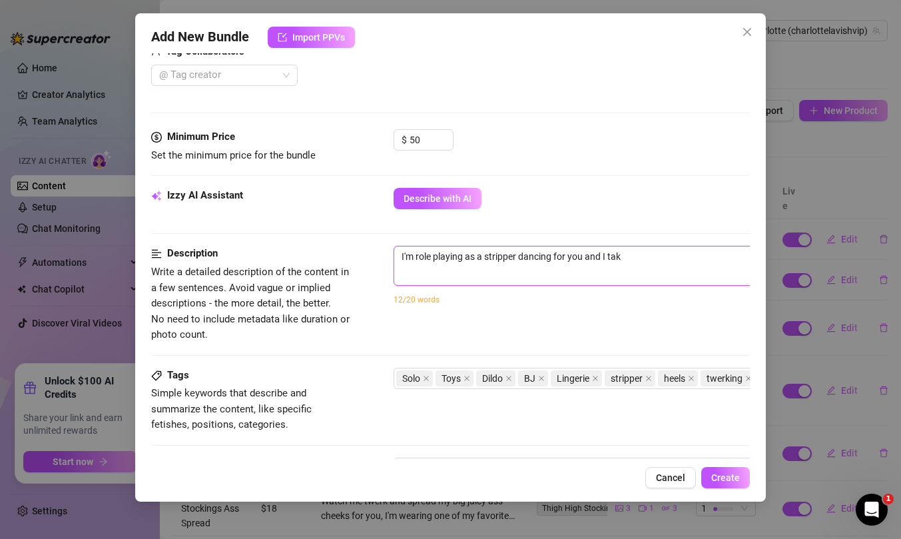
type textarea "I'm role playing as a stripper dancing for you and I take"
type textarea "I'm role playing as a stripper dancing for you and I take y"
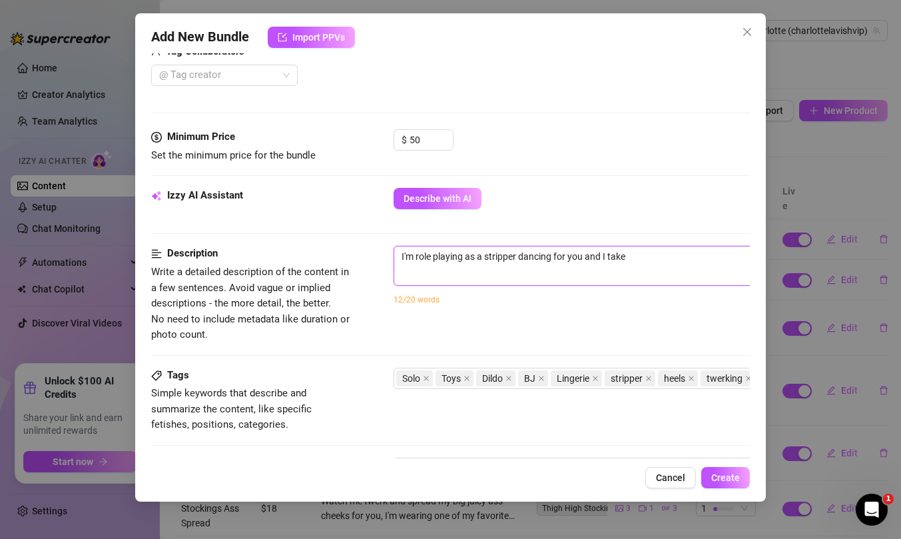
type textarea "I'm role playing as a stripper dancing for you and I take y"
type textarea "I'm role playing as a stripper dancing for you and I take yo"
type textarea "I'm role playing as a stripper dancing for you and I take you"
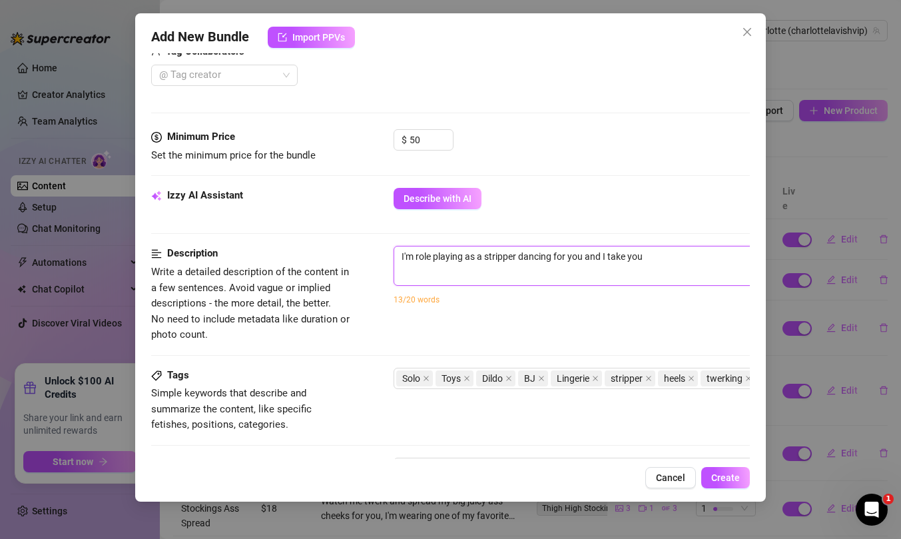
type textarea "I'm role playing as a stripper dancing for you and I take you"
type textarea "I'm role playing as a stripper dancing for you and I take you i"
type textarea "I'm role playing as a stripper dancing for you and I take you in"
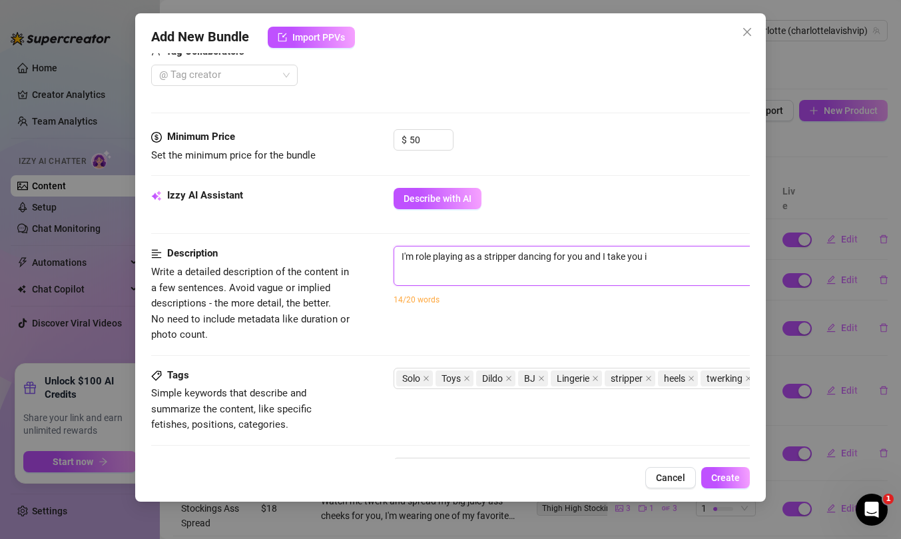
type textarea "I'm role playing as a stripper dancing for you and I take you in"
type textarea "I'm role playing as a stripper dancing for you and I take you int"
type textarea "I'm role playing as a stripper dancing for you and I take you into"
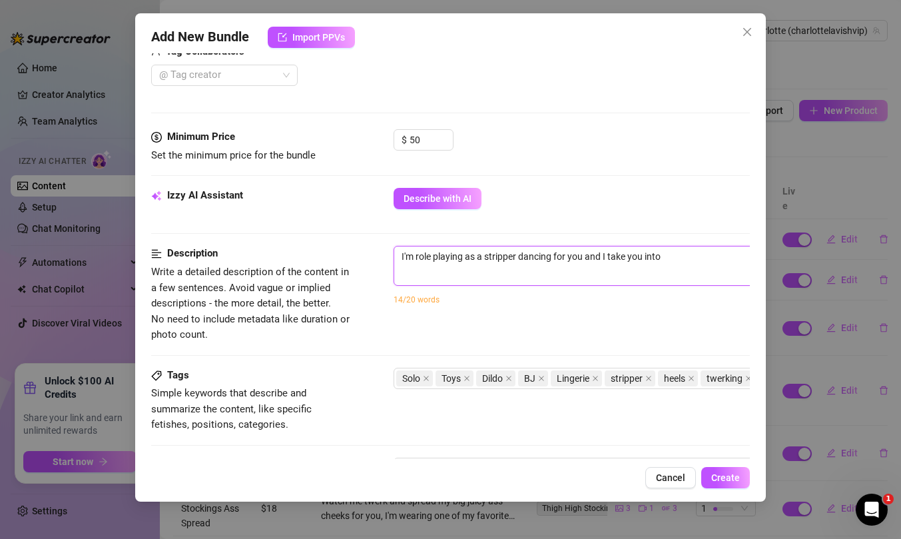
type textarea "I'm role playing as a stripper dancing for you and I take you into"
type textarea "I'm role playing as a stripper dancing for you and I take you into a"
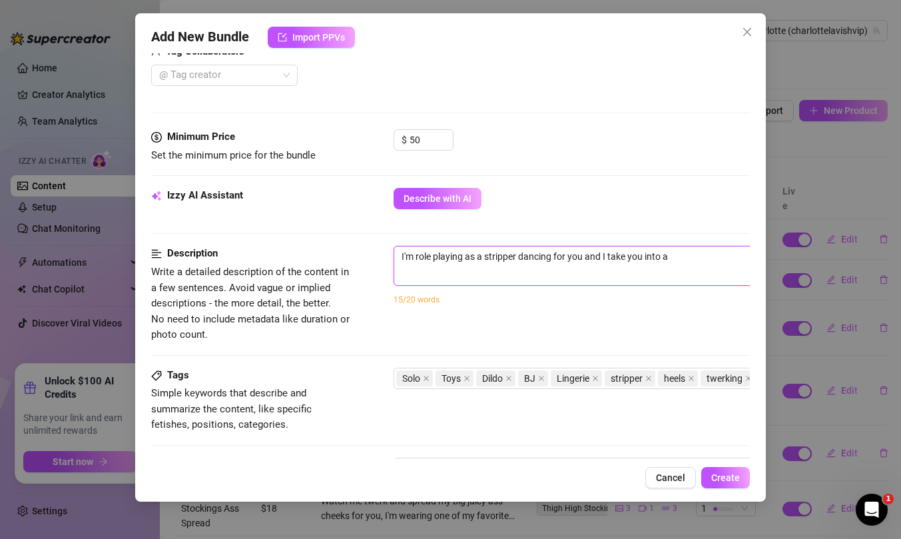
type textarea "I'm role playing as a stripper dancing for you and I take you into a p"
type textarea "I'm role playing as a stripper dancing for you and I take you into a pr"
type textarea "I'm role playing as a stripper dancing for you and I take you into a pri"
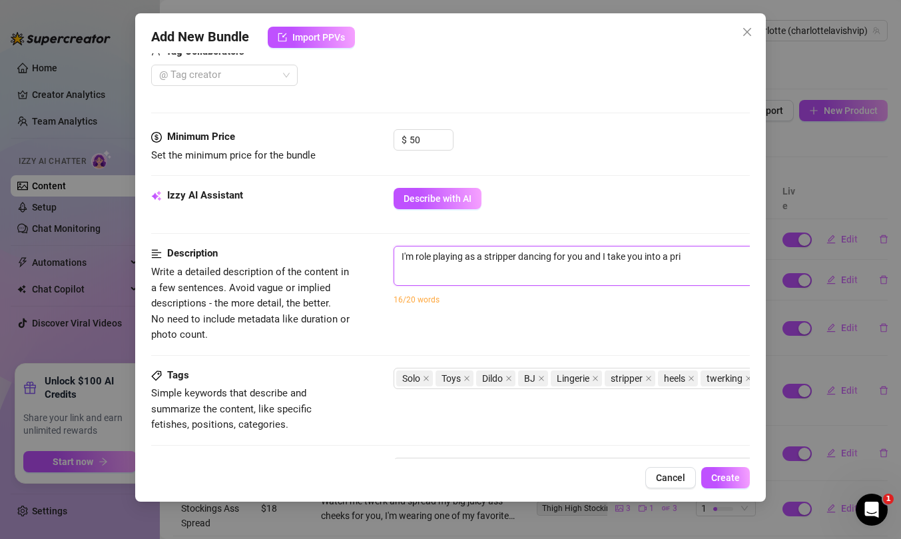
type textarea "I'm role playing as a stripper dancing for you and I take you into a priv"
type textarea "I'm role playing as a stripper dancing for you and I take you into a privi"
type textarea "I'm role playing as a stripper dancing for you and I take you into a privia"
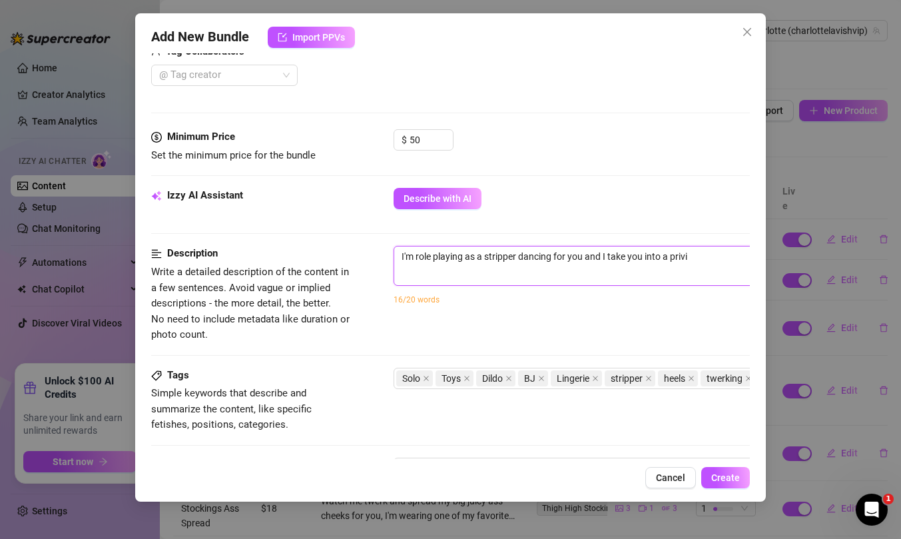
type textarea "I'm role playing as a stripper dancing for you and I take you into a privia"
type textarea "I'm role playing as a stripper dancing for you and I take you into a priviat"
type textarea "I'm role playing as a stripper dancing for you and I take you into a privia"
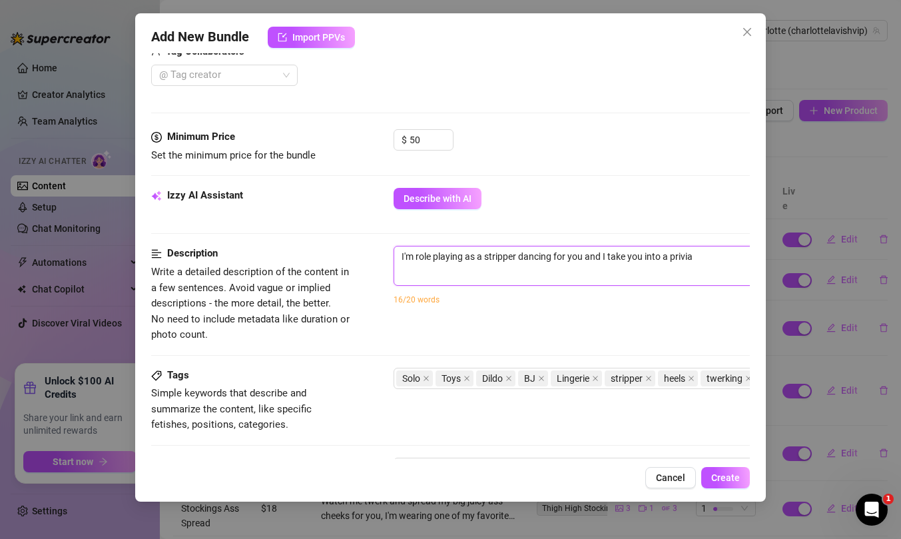
type textarea "I'm role playing as a stripper dancing for you and I take you into a privi"
type textarea "I'm role playing as a stripper dancing for you and I take you into a priv"
type textarea "I'm role playing as a stripper dancing for you and I take you into a [PERSON_NA…"
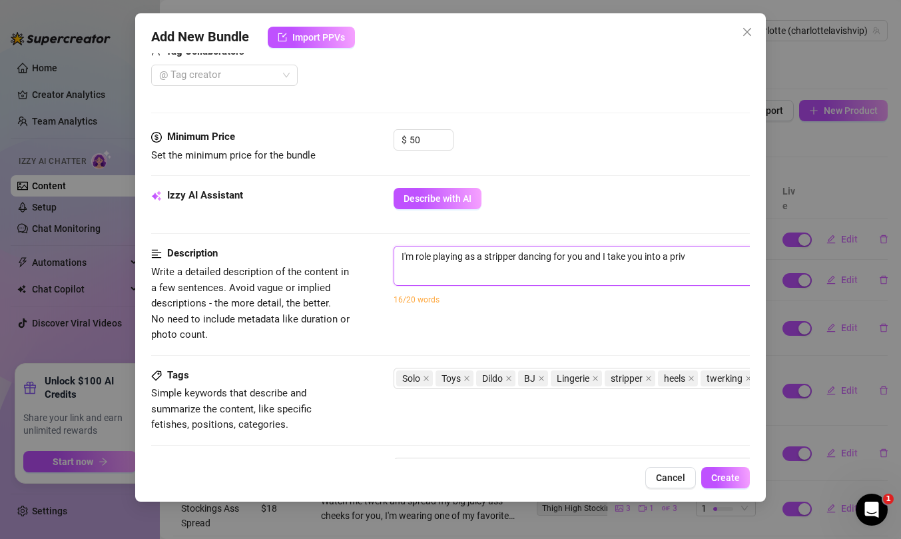
type textarea "I'm role playing as a stripper dancing for you and I take you into a [PERSON_NA…"
type textarea "I'm role playing as a stripper dancing for you and I take you into a privat"
type textarea "I'm role playing as a stripper dancing for you and I take you into a private"
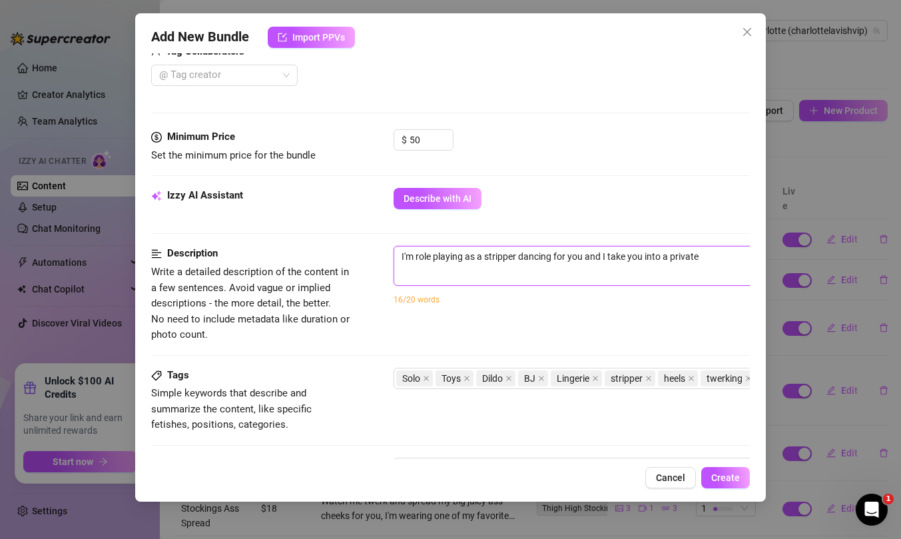
type textarea "I'm role playing as a stripper dancing for you and I take you into a private"
type textarea "I'm role playing as a stripper dancing for you and I take you into a private y"
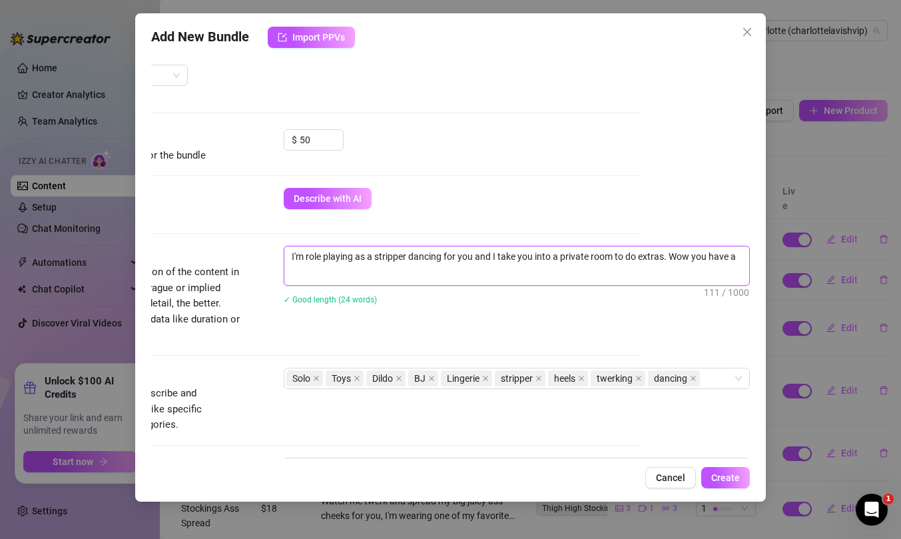
scroll to position [0, 0]
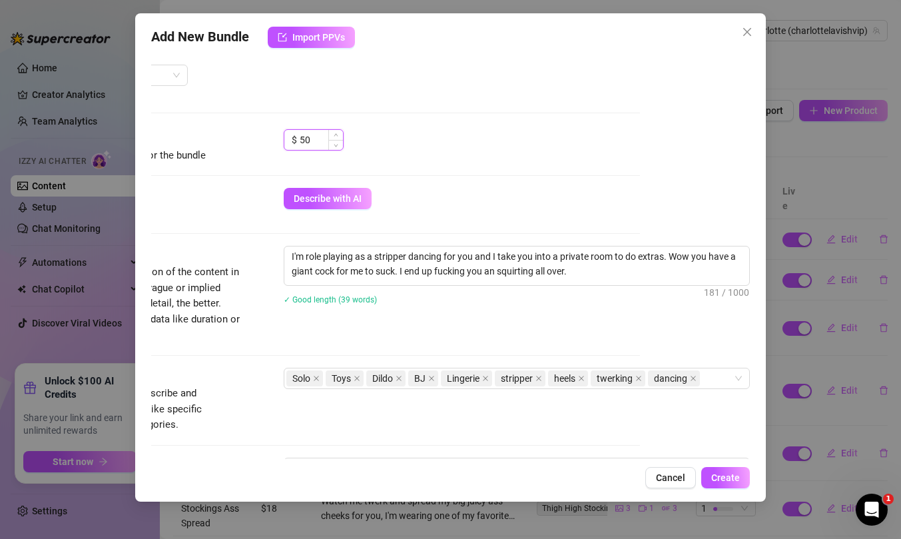
click at [307, 144] on input "50" at bounding box center [321, 140] width 43 height 20
drag, startPoint x: 560, startPoint y: 174, endPoint x: 553, endPoint y: 173, distance: 6.7
click at [560, 174] on div "Minimum Price Set the minimum price for the bundle $ 55" at bounding box center [340, 158] width 599 height 59
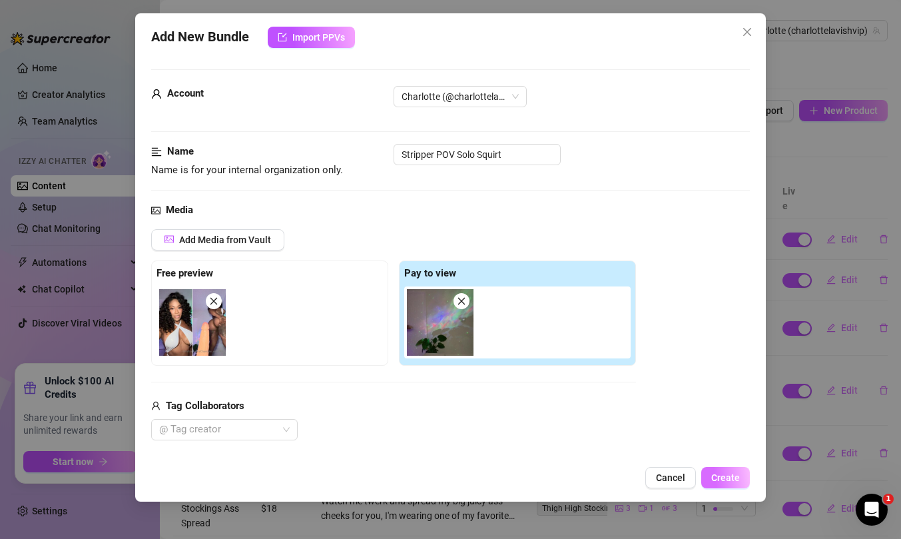
click at [738, 475] on span "Create" at bounding box center [726, 477] width 29 height 11
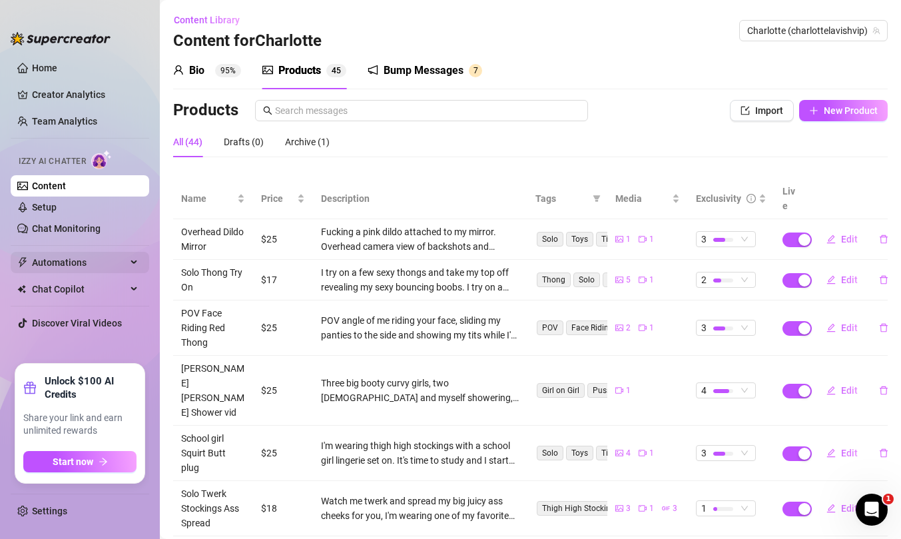
click at [94, 260] on span "Automations" at bounding box center [79, 262] width 95 height 21
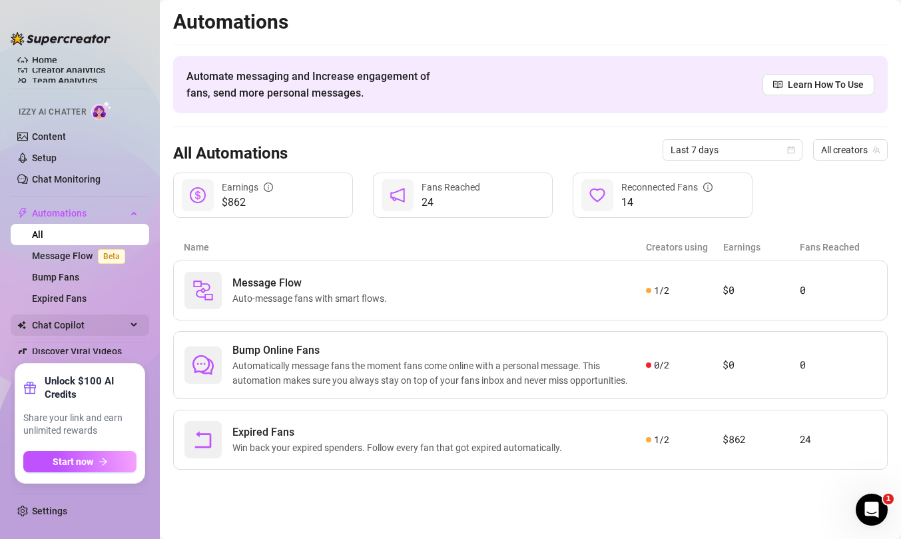
click at [105, 327] on span "Chat Copilot" at bounding box center [79, 324] width 95 height 21
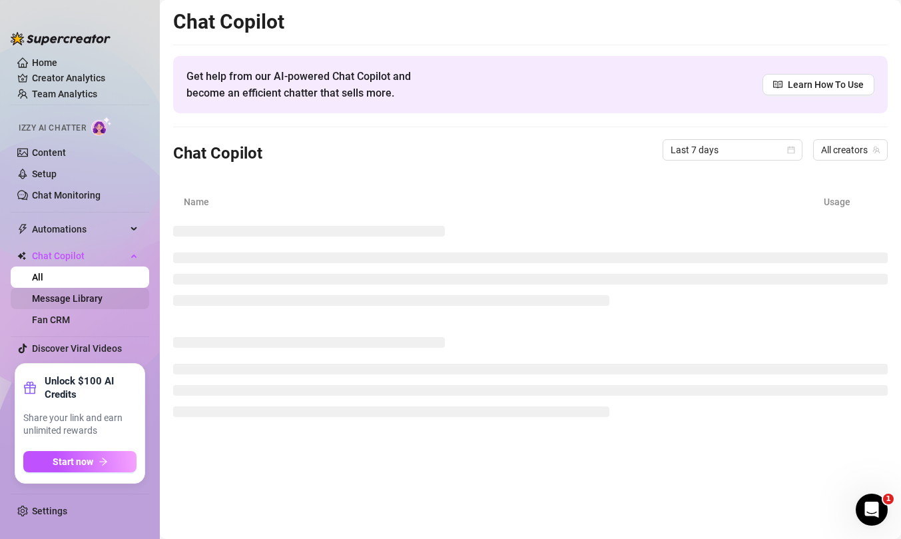
click at [101, 298] on link "Message Library" at bounding box center [67, 298] width 71 height 11
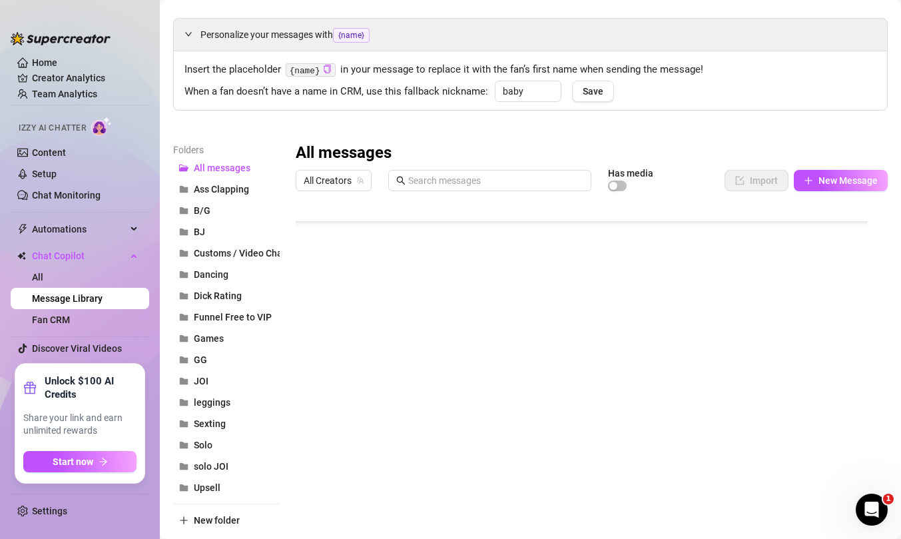
scroll to position [71, 0]
